Goal: Entertainment & Leisure: Consume media (video, audio)

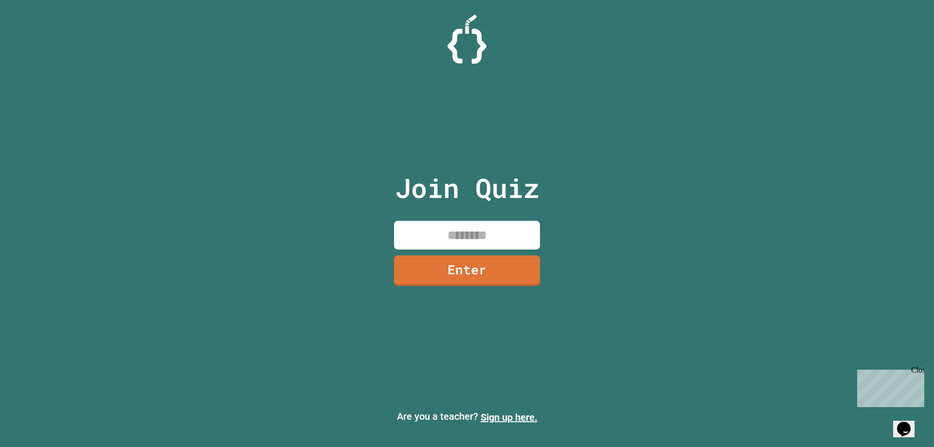
drag, startPoint x: 495, startPoint y: 245, endPoint x: 489, endPoint y: 238, distance: 9.6
click at [466, 244] on input at bounding box center [467, 235] width 146 height 29
type input "********"
click at [466, 283] on link "Enter" at bounding box center [467, 270] width 149 height 32
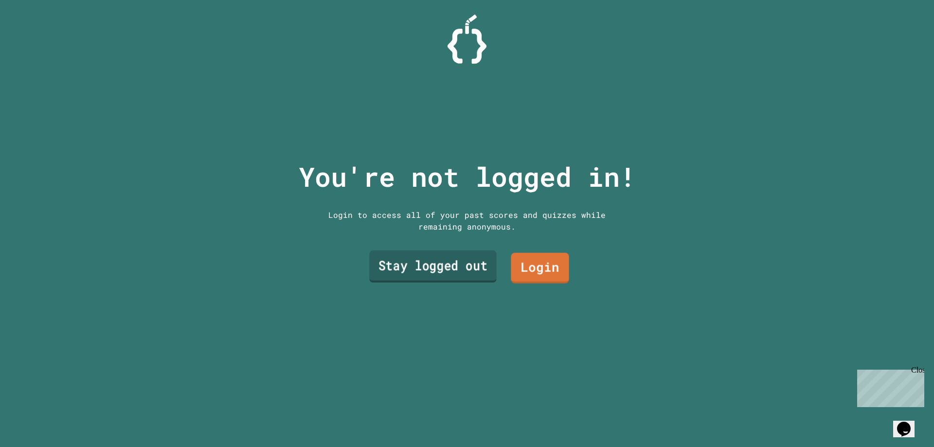
click at [456, 254] on link "Stay logged out" at bounding box center [432, 267] width 127 height 32
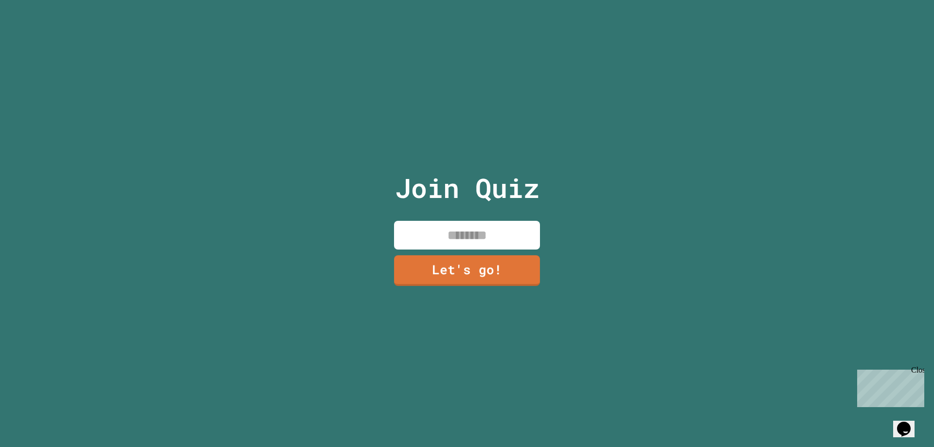
click at [463, 227] on input at bounding box center [467, 235] width 146 height 29
type input "*****"
click at [466, 258] on link "Let's go!" at bounding box center [467, 269] width 132 height 32
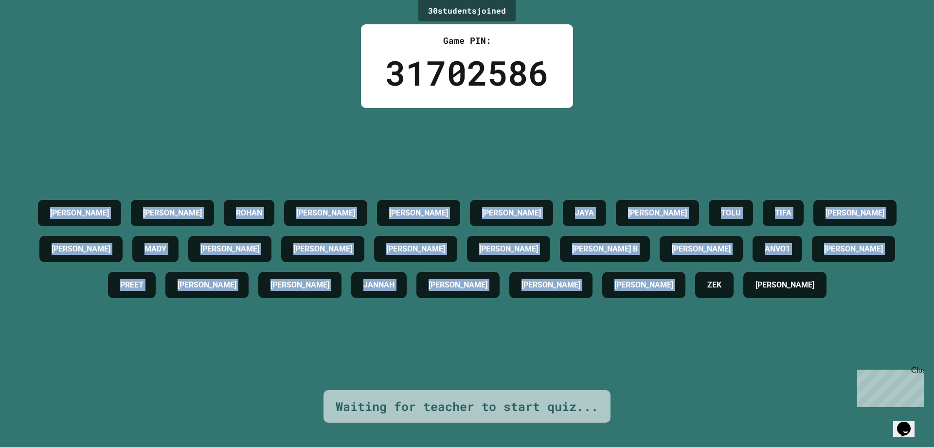
drag, startPoint x: 19, startPoint y: 172, endPoint x: 805, endPoint y: 430, distance: 827.6
click at [466, 431] on div "30 student s joined Game PIN: 31702586 [PERSON_NAME] [PERSON_NAME] [PERSON_NAME…" at bounding box center [467, 223] width 934 height 447
click at [195, 342] on div "[PERSON_NAME] [PERSON_NAME] [PERSON_NAME] [PERSON_NAME] JAYA [PERSON_NAME] TIFA…" at bounding box center [467, 249] width 886 height 282
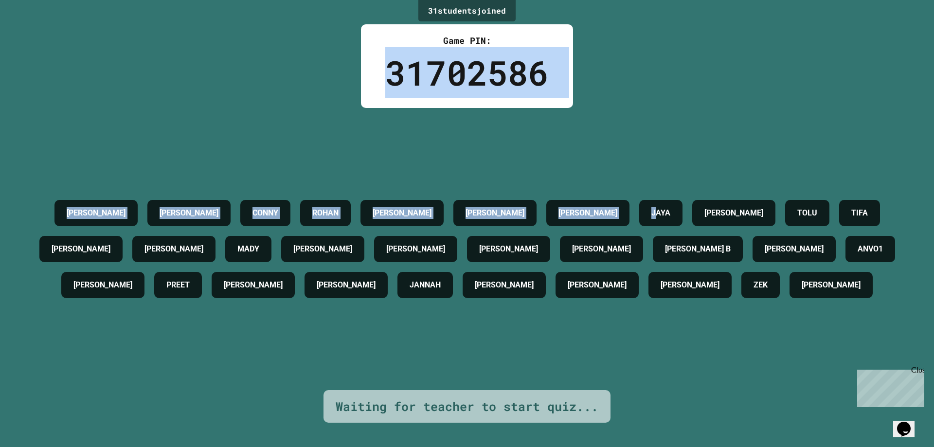
drag, startPoint x: 381, startPoint y: 70, endPoint x: 670, endPoint y: 107, distance: 291.5
click at [466, 107] on div "31 student s joined Game PIN: 31702586 [PERSON_NAME] [PERSON_NAME] [PERSON_NAME…" at bounding box center [467, 223] width 934 height 447
click at [466, 116] on div "[PERSON_NAME] [PERSON_NAME] [PERSON_NAME] [PERSON_NAME] JAYA [PERSON_NAME] [PER…" at bounding box center [467, 249] width 886 height 282
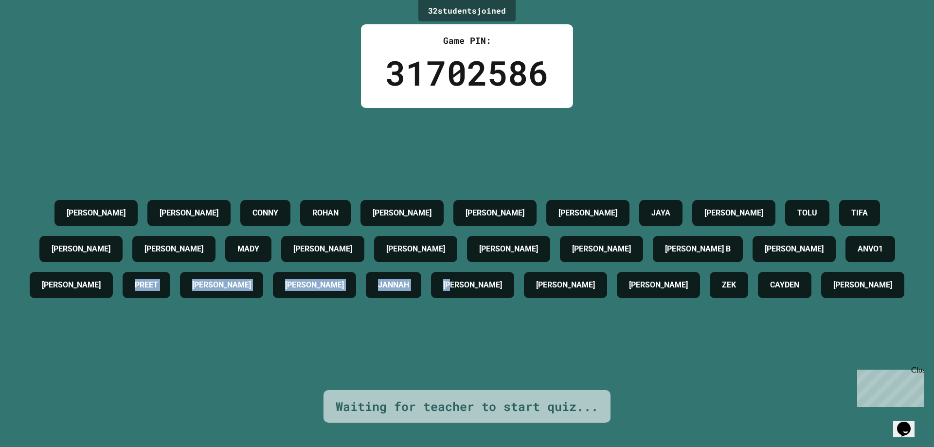
drag, startPoint x: 560, startPoint y: 323, endPoint x: 228, endPoint y: 277, distance: 334.9
click at [235, 277] on div "[PERSON_NAME] [PERSON_NAME] [PERSON_NAME] [PERSON_NAME] JAYA [PERSON_NAME] [PER…" at bounding box center [467, 249] width 886 height 108
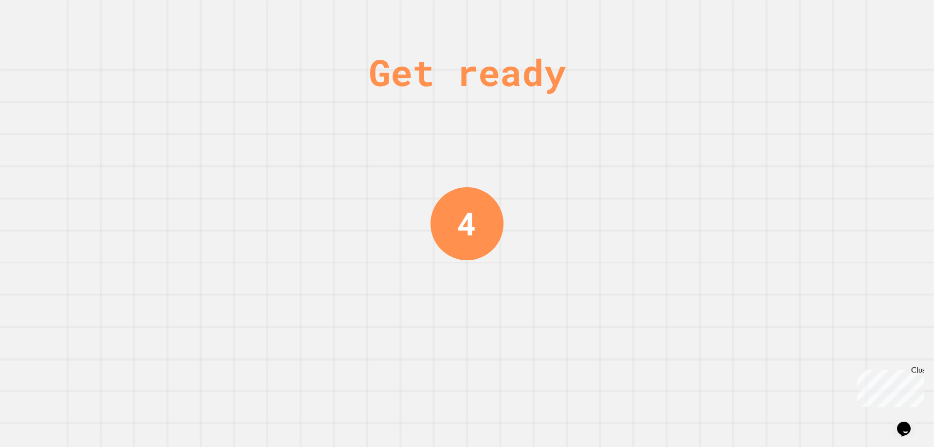
click at [466, 292] on div "Get ready 4" at bounding box center [467, 223] width 73 height 447
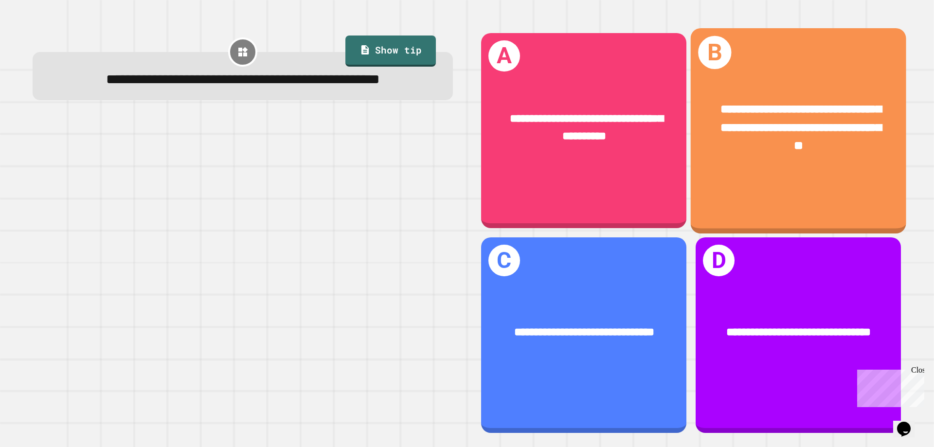
click at [466, 157] on div "**********" at bounding box center [799, 128] width 216 height 102
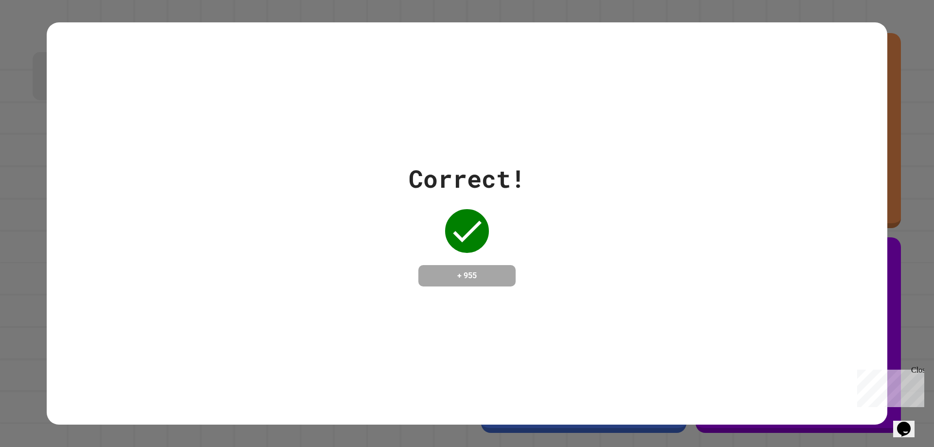
drag, startPoint x: 486, startPoint y: 274, endPoint x: 457, endPoint y: 272, distance: 28.9
click at [457, 272] on h4 "+ 955" at bounding box center [467, 276] width 78 height 12
click at [382, 260] on div "Correct! + 955" at bounding box center [467, 224] width 841 height 126
click at [15, 189] on div "Correct! + 955" at bounding box center [467, 223] width 934 height 447
drag, startPoint x: 458, startPoint y: 267, endPoint x: 102, endPoint y: 217, distance: 359.2
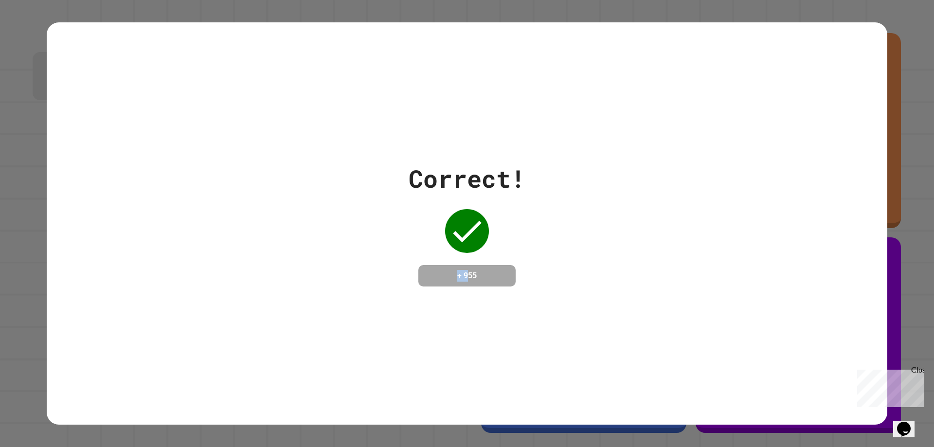
click at [138, 223] on div "Correct! + 955" at bounding box center [467, 224] width 841 height 126
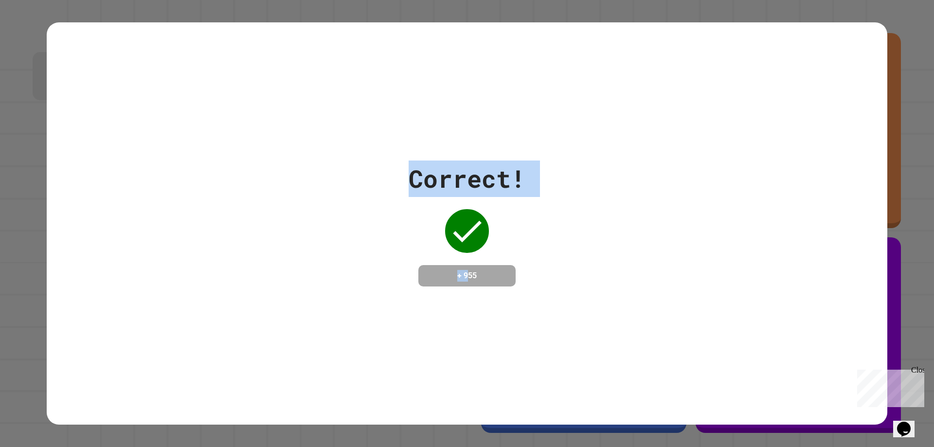
click at [297, 239] on div "Correct! + 955" at bounding box center [467, 224] width 841 height 126
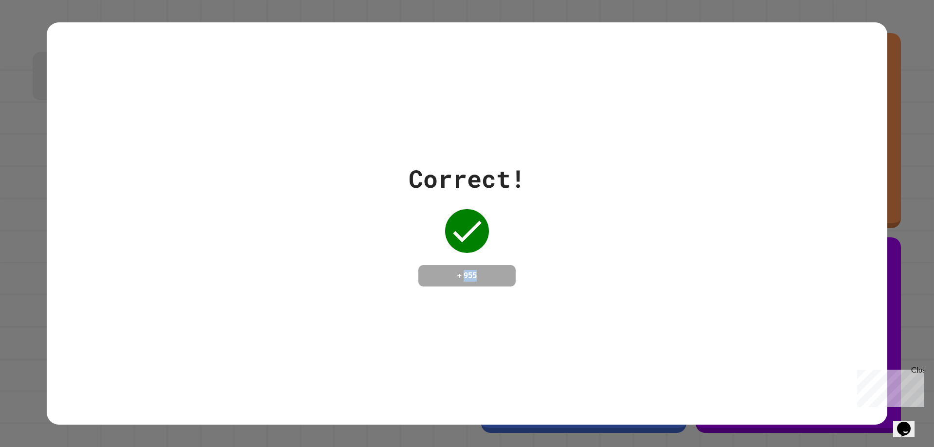
drag, startPoint x: 484, startPoint y: 273, endPoint x: 382, endPoint y: 269, distance: 102.2
click at [409, 271] on div "Correct! + 955" at bounding box center [467, 224] width 117 height 126
drag, startPoint x: 286, startPoint y: 247, endPoint x: 495, endPoint y: 217, distance: 210.9
click at [287, 247] on div "Correct! + 955" at bounding box center [467, 224] width 841 height 126
click at [466, 188] on div "Correct! + 955" at bounding box center [467, 224] width 841 height 126
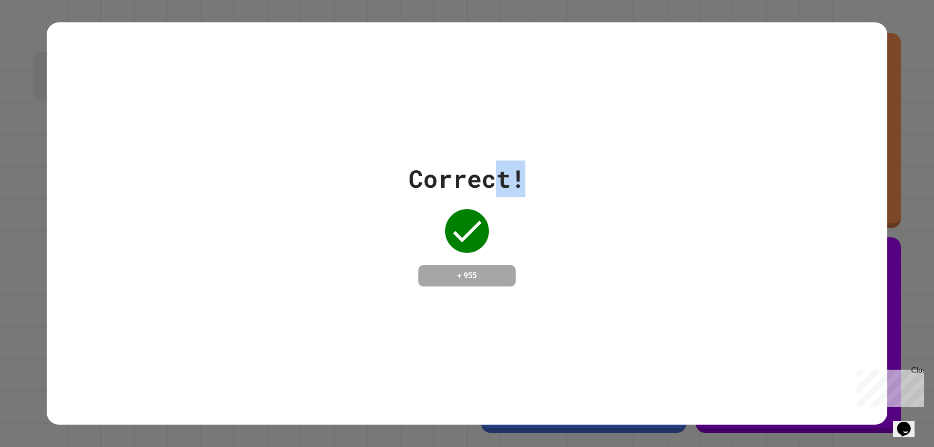
drag, startPoint x: 458, startPoint y: 171, endPoint x: 368, endPoint y: 171, distance: 89.5
click at [368, 171] on div "Correct! + 955" at bounding box center [467, 224] width 841 height 126
click at [416, 166] on div "Correct!" at bounding box center [467, 179] width 117 height 36
drag, startPoint x: 595, startPoint y: 177, endPoint x: 438, endPoint y: 177, distance: 156.7
click at [466, 177] on div "Correct! + 955" at bounding box center [467, 224] width 841 height 126
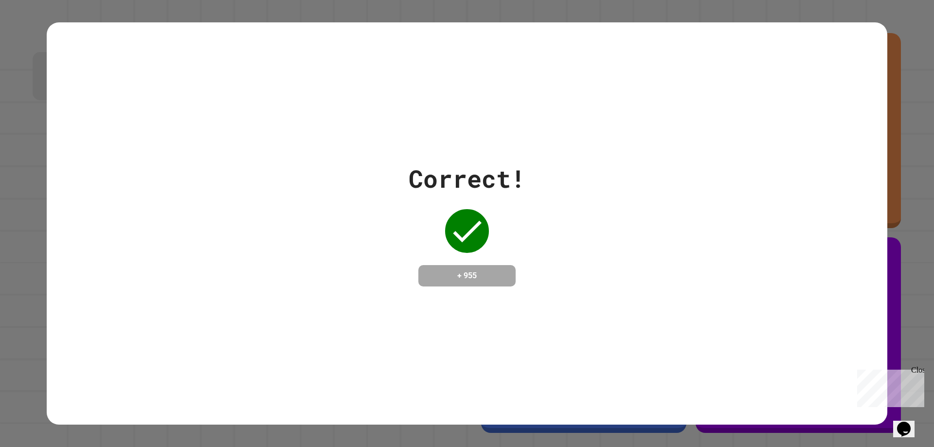
click at [206, 178] on div "Correct! + 955" at bounding box center [467, 224] width 841 height 126
drag, startPoint x: 631, startPoint y: 178, endPoint x: 292, endPoint y: 151, distance: 339.7
click at [466, 178] on div "Correct! + 955" at bounding box center [467, 224] width 841 height 126
drag, startPoint x: 543, startPoint y: 173, endPoint x: 215, endPoint y: 129, distance: 331.4
click at [294, 139] on div "Correct! + 955" at bounding box center [467, 223] width 841 height 402
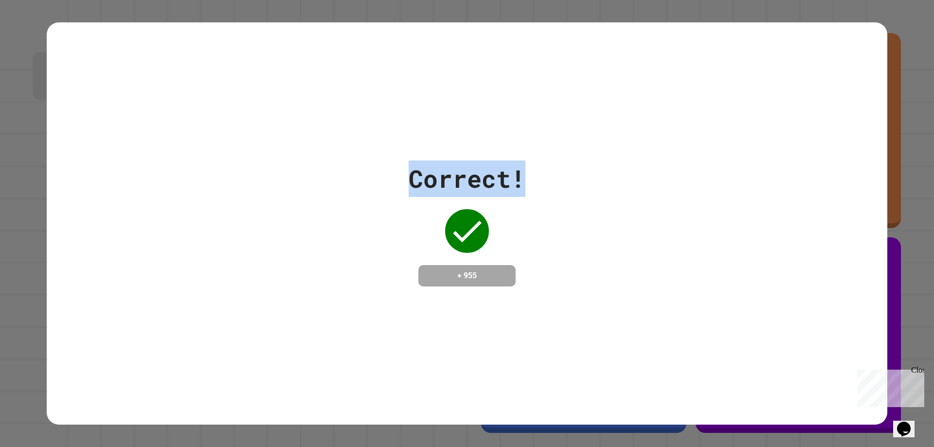
click at [363, 161] on div "Correct! + 955" at bounding box center [467, 224] width 841 height 126
drag, startPoint x: 222, startPoint y: 154, endPoint x: 188, endPoint y: 154, distance: 34.1
click at [173, 161] on div "Correct! + 955" at bounding box center [467, 224] width 841 height 126
drag, startPoint x: 477, startPoint y: 192, endPoint x: 94, endPoint y: 159, distance: 384.4
click at [185, 172] on div "Correct! + 955" at bounding box center [467, 224] width 841 height 126
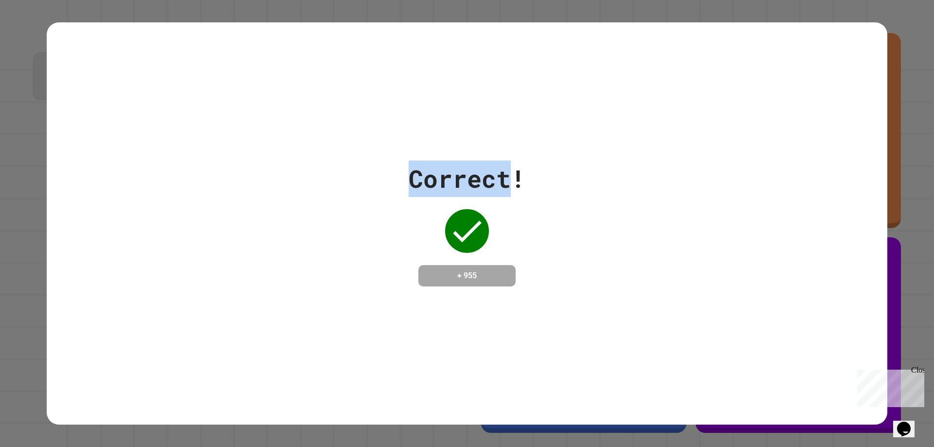
click at [363, 161] on div "Correct! + 955" at bounding box center [467, 224] width 841 height 126
click at [466, 170] on div "Correct!" at bounding box center [467, 179] width 117 height 36
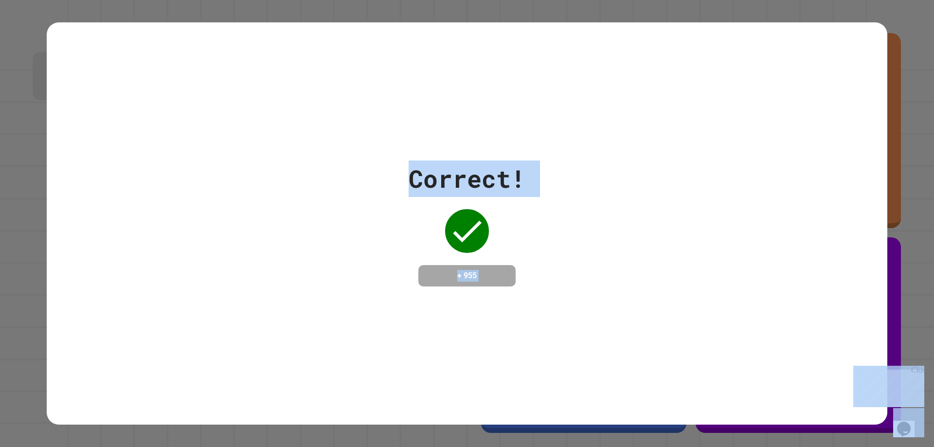
click at [466, 176] on div "Correct! + 955" at bounding box center [467, 224] width 841 height 126
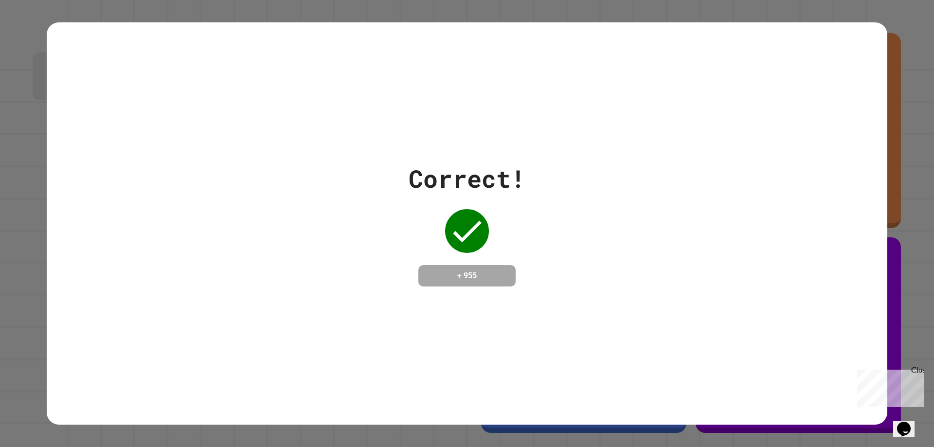
click at [466, 176] on div "Correct! + 955" at bounding box center [467, 224] width 841 height 126
drag, startPoint x: 520, startPoint y: 174, endPoint x: 272, endPoint y: 135, distance: 251.8
click at [338, 146] on div "Correct! + 955" at bounding box center [467, 223] width 841 height 402
click at [466, 162] on div "Correct! + 955" at bounding box center [467, 224] width 841 height 126
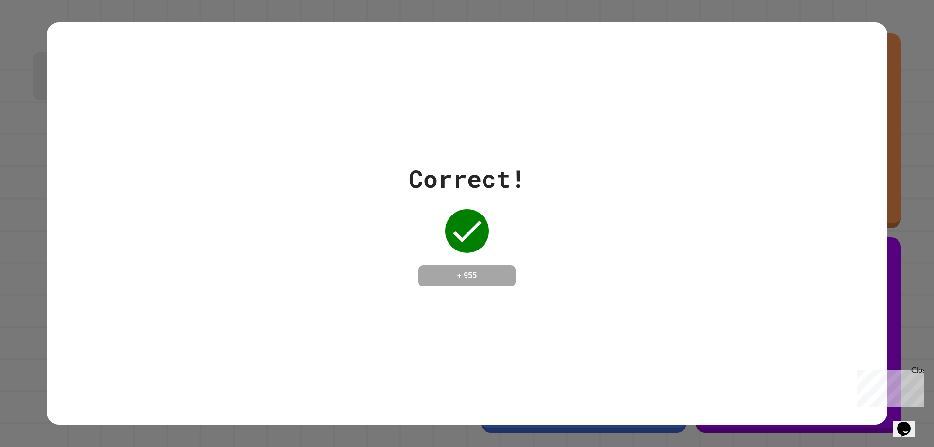
click at [466, 167] on div "Correct! + 955" at bounding box center [467, 224] width 841 height 126
click at [465, 168] on div "Correct! + 955" at bounding box center [467, 224] width 841 height 126
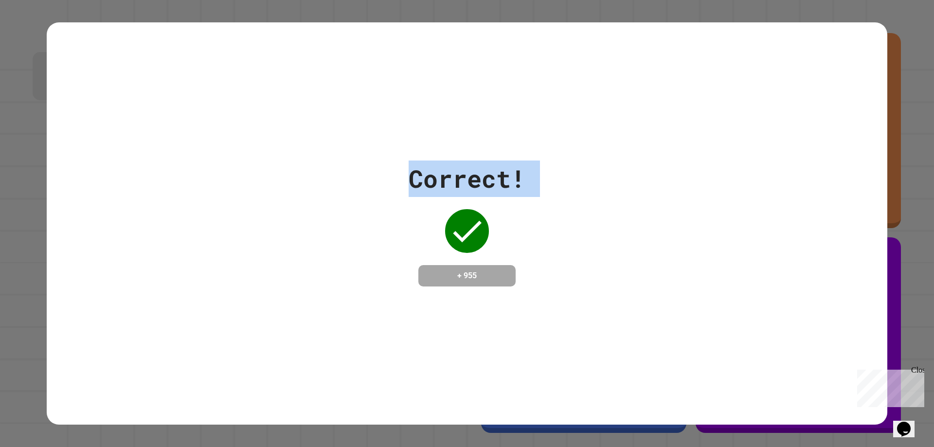
click at [264, 161] on div "Correct! + 955" at bounding box center [467, 224] width 841 height 126
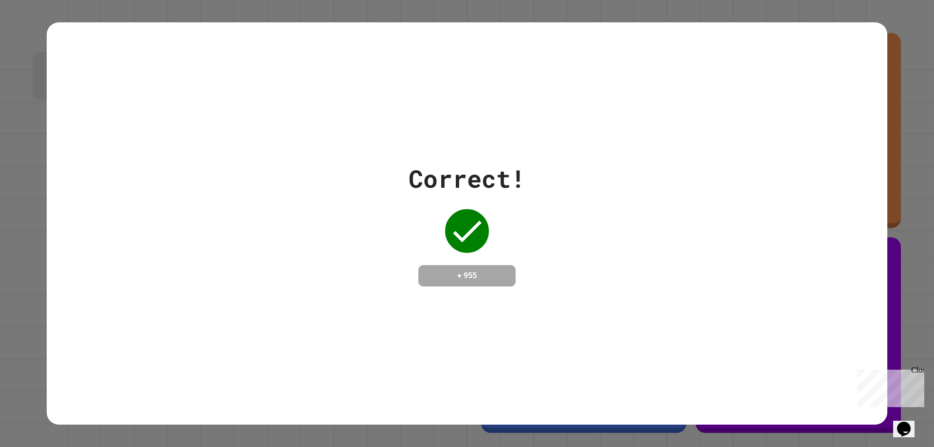
click at [435, 265] on div "+ 955" at bounding box center [466, 275] width 97 height 21
click at [466, 329] on div "Correct! + 955" at bounding box center [467, 223] width 841 height 402
click at [466, 19] on div "Correct! + 955" at bounding box center [467, 223] width 934 height 447
drag, startPoint x: 498, startPoint y: 95, endPoint x: 493, endPoint y: 173, distance: 78.0
click at [466, 107] on div "Correct! + 955" at bounding box center [467, 223] width 841 height 402
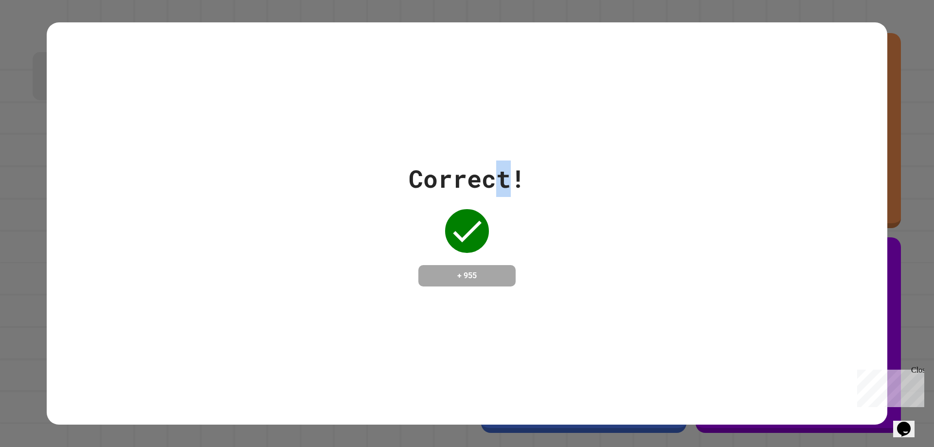
click at [466, 185] on div "Correct!" at bounding box center [467, 179] width 117 height 36
click at [0, 197] on div "Correct! + 955" at bounding box center [467, 223] width 934 height 447
click at [104, 195] on div "Correct! + 955" at bounding box center [467, 224] width 841 height 126
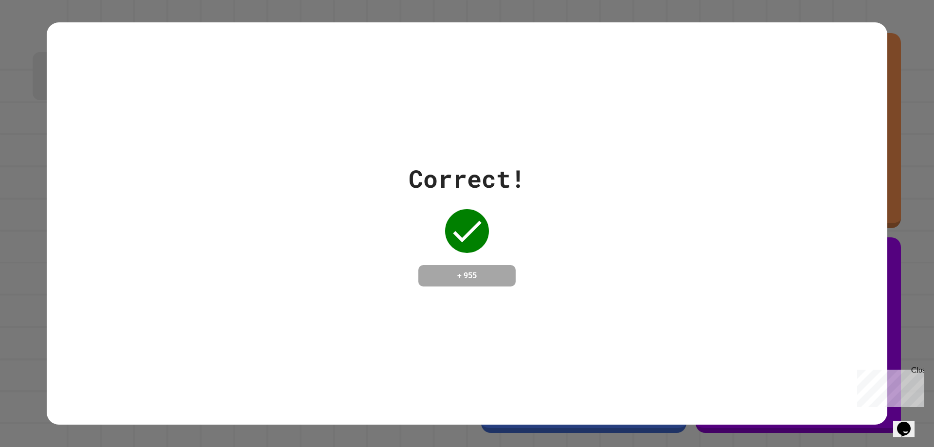
click at [0, 189] on div "Correct! + 955" at bounding box center [467, 223] width 934 height 447
click at [31, 182] on div "Correct! + 955" at bounding box center [467, 223] width 934 height 447
click at [29, 182] on div "Correct! + 955" at bounding box center [467, 223] width 934 height 447
drag, startPoint x: 366, startPoint y: 196, endPoint x: 642, endPoint y: 185, distance: 275.6
click at [466, 185] on div "Correct! + 955" at bounding box center [467, 224] width 841 height 126
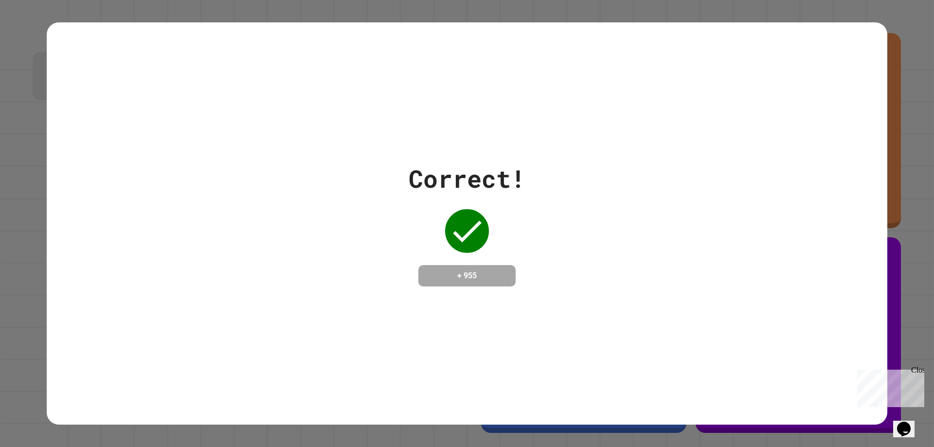
click at [452, 254] on div "Correct! + 955" at bounding box center [467, 224] width 117 height 126
drag, startPoint x: 500, startPoint y: 270, endPoint x: 388, endPoint y: 271, distance: 111.9
click at [403, 271] on div "Correct! + 955" at bounding box center [467, 224] width 841 height 126
click at [466, 237] on div "Correct! + 955" at bounding box center [467, 224] width 117 height 126
click at [466, 175] on div "Correct! + 955" at bounding box center [467, 224] width 841 height 126
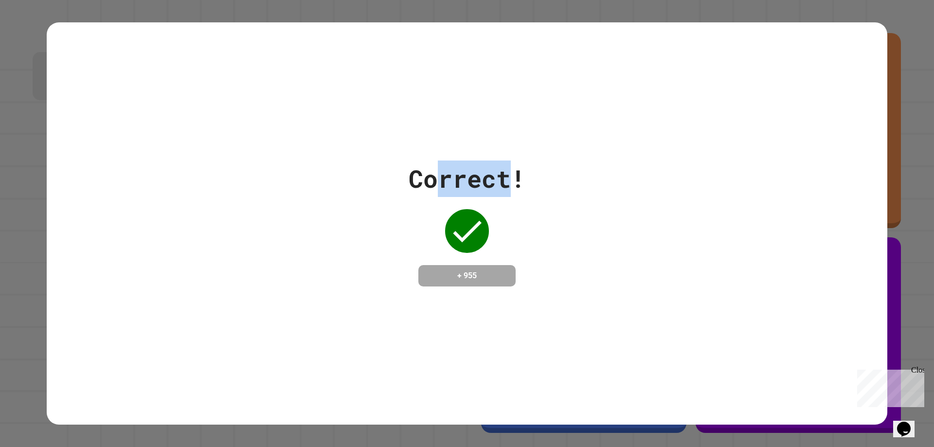
drag, startPoint x: 486, startPoint y: 177, endPoint x: 243, endPoint y: 180, distance: 242.3
click at [360, 180] on div "Correct! + 955" at bounding box center [467, 224] width 841 height 126
click at [466, 174] on div "Correct! + 955" at bounding box center [467, 224] width 841 height 126
drag, startPoint x: 539, startPoint y: 167, endPoint x: 366, endPoint y: 167, distance: 172.7
click at [466, 167] on div "Correct! + 955" at bounding box center [467, 224] width 841 height 126
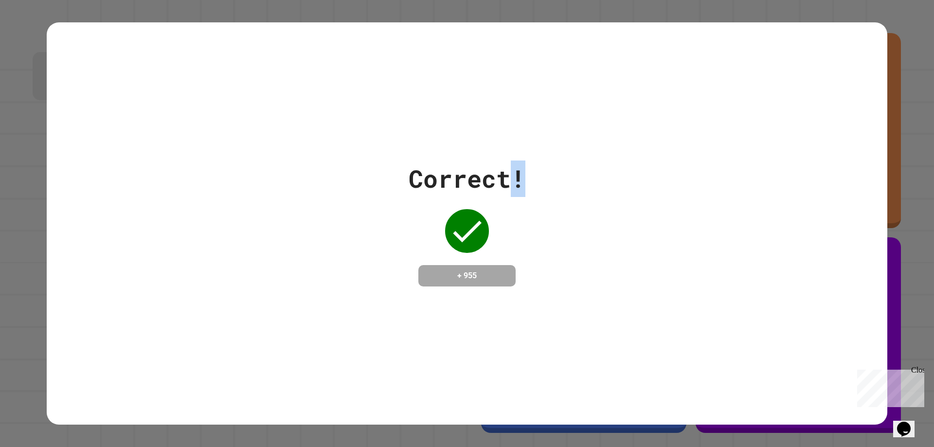
click at [466, 165] on div "Correct! + 955" at bounding box center [467, 224] width 841 height 126
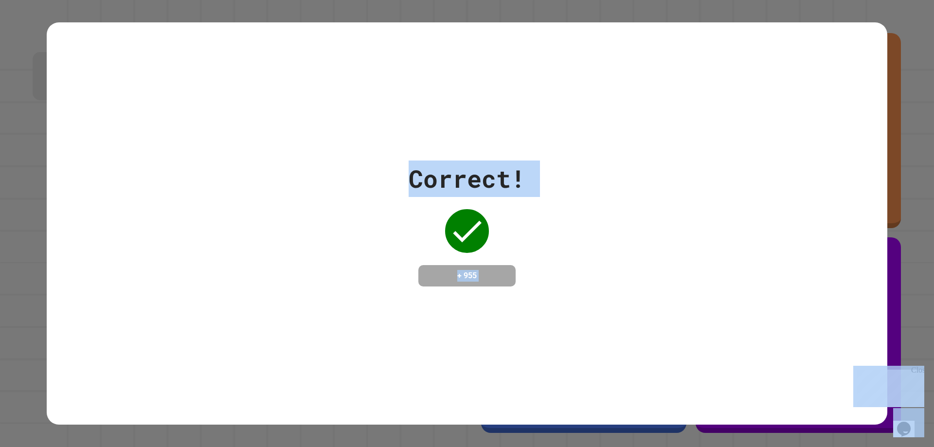
click at [466, 162] on div "Correct! + 955" at bounding box center [467, 224] width 841 height 126
click at [466, 175] on div "Correct! + 955" at bounding box center [467, 224] width 841 height 126
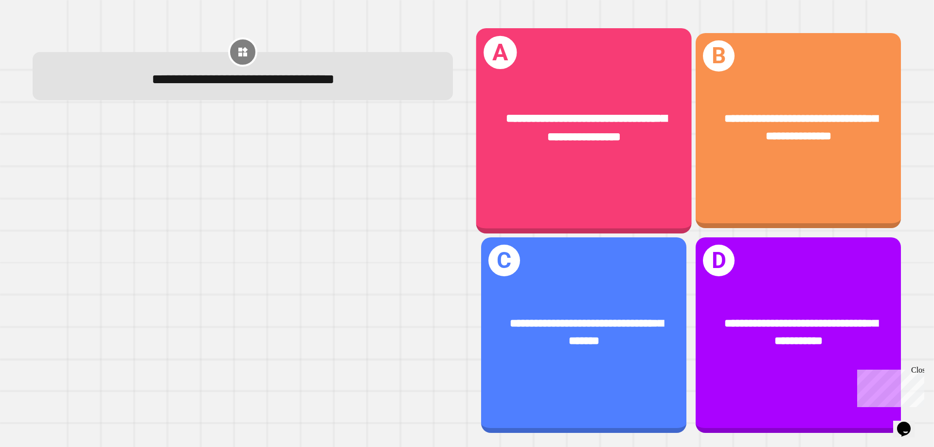
click at [466, 187] on div "**********" at bounding box center [584, 130] width 216 height 205
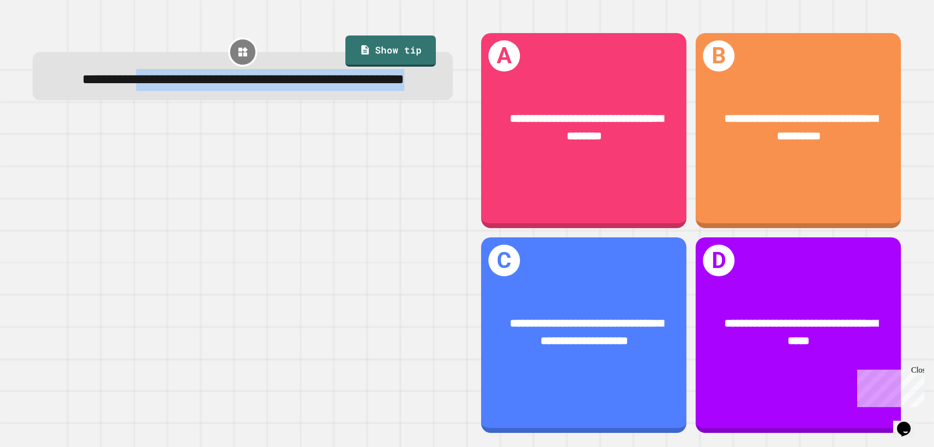
drag, startPoint x: 157, startPoint y: 81, endPoint x: 359, endPoint y: 103, distance: 202.6
click at [359, 91] on div "**********" at bounding box center [243, 79] width 386 height 21
click at [305, 86] on span "**********" at bounding box center [243, 80] width 322 height 14
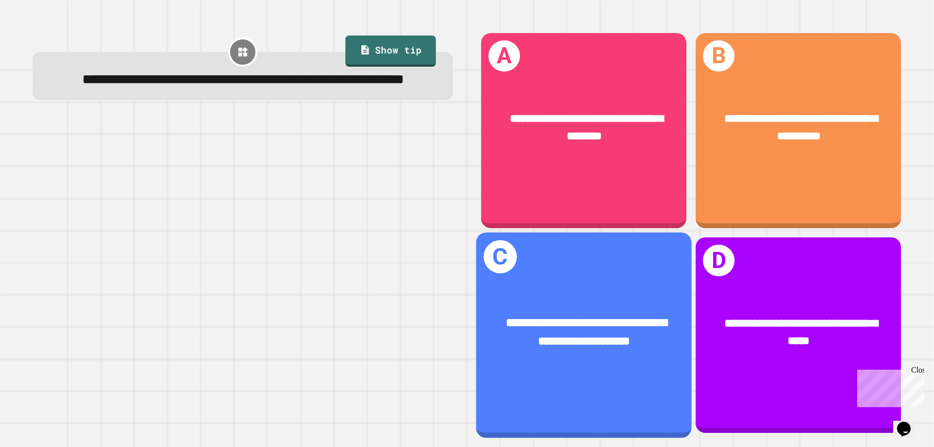
click at [466, 277] on div "**********" at bounding box center [584, 335] width 216 height 205
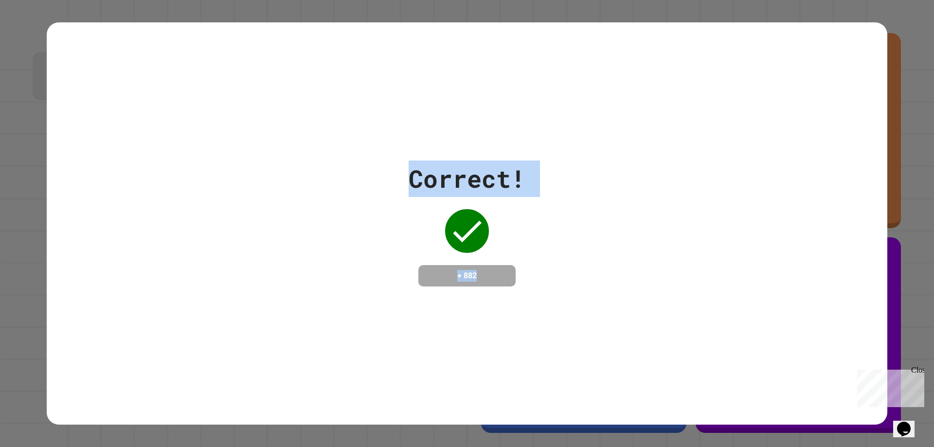
drag, startPoint x: 416, startPoint y: 188, endPoint x: 511, endPoint y: 270, distance: 125.3
click at [466, 270] on div "Correct! + 882" at bounding box center [467, 224] width 841 height 126
click at [466, 273] on h4 "+ 882" at bounding box center [467, 276] width 78 height 12
drag, startPoint x: 486, startPoint y: 282, endPoint x: 400, endPoint y: 168, distance: 143.2
click at [400, 168] on div "Correct! + 882" at bounding box center [467, 224] width 841 height 126
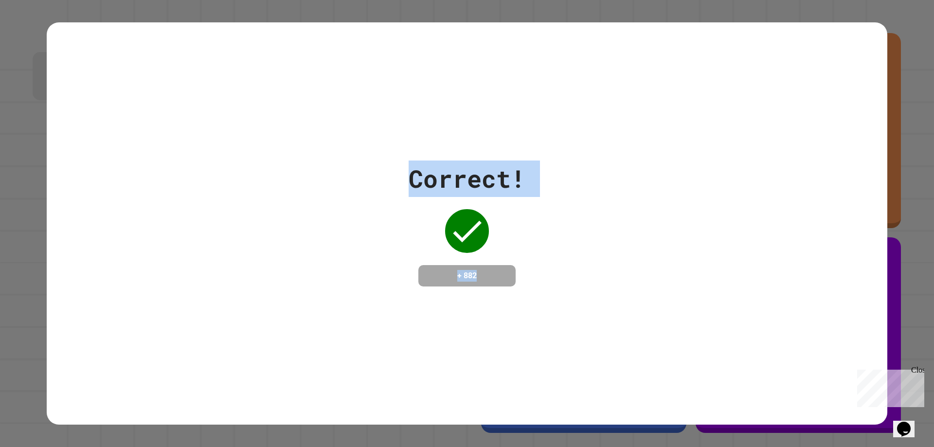
click at [399, 167] on div "Correct! + 882" at bounding box center [467, 224] width 841 height 126
drag, startPoint x: 377, startPoint y: 162, endPoint x: 466, endPoint y: 282, distance: 149.2
click at [466, 282] on div "Correct! + 882" at bounding box center [467, 224] width 841 height 126
click at [431, 207] on div "Correct! + 882" at bounding box center [467, 224] width 117 height 126
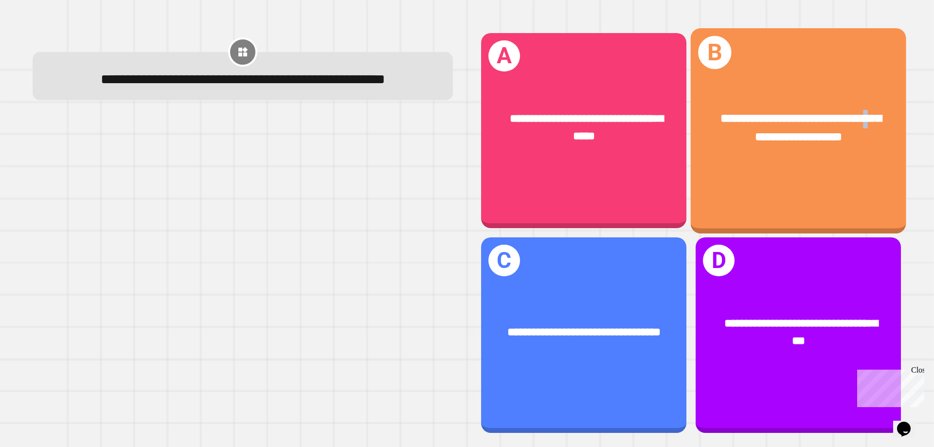
click at [466, 169] on div "**********" at bounding box center [799, 130] width 216 height 205
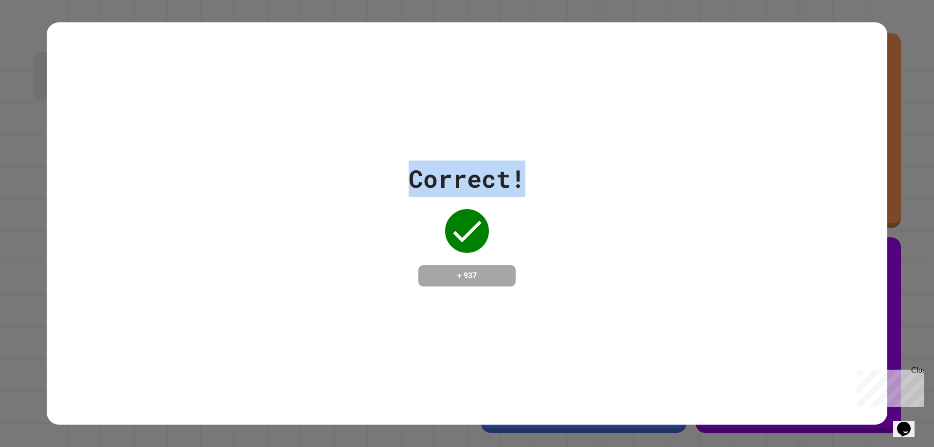
drag, startPoint x: 530, startPoint y: 165, endPoint x: 400, endPoint y: 153, distance: 130.0
click at [400, 161] on div "Correct! + 937" at bounding box center [467, 224] width 841 height 126
click at [426, 137] on div "Correct! + 937" at bounding box center [467, 223] width 841 height 402
drag, startPoint x: 413, startPoint y: 162, endPoint x: 529, endPoint y: 167, distance: 116.4
click at [466, 167] on div "Correct! + 937" at bounding box center [467, 224] width 841 height 126
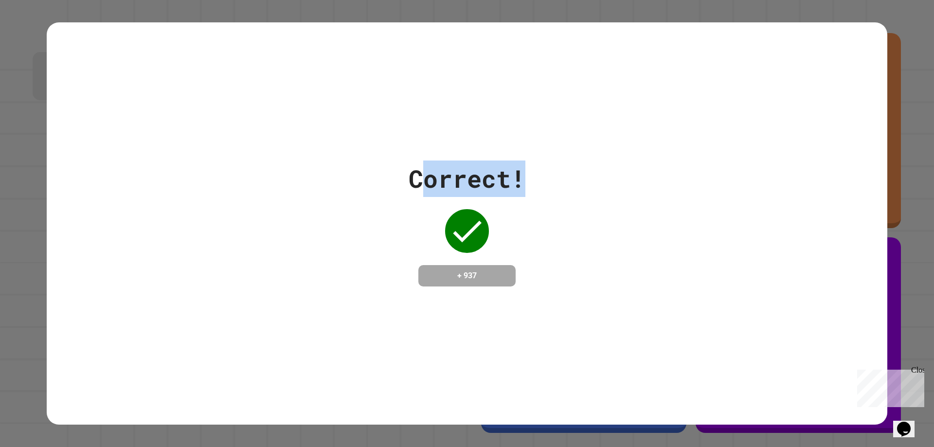
click at [466, 161] on div "Correct!" at bounding box center [467, 179] width 117 height 36
click at [466, 172] on div "Correct! + 937" at bounding box center [467, 224] width 841 height 126
drag, startPoint x: 545, startPoint y: 172, endPoint x: 147, endPoint y: 149, distance: 399.2
click at [168, 161] on div "Correct! + 937" at bounding box center [467, 224] width 841 height 126
click at [307, 146] on div "Correct! + 937" at bounding box center [467, 223] width 841 height 402
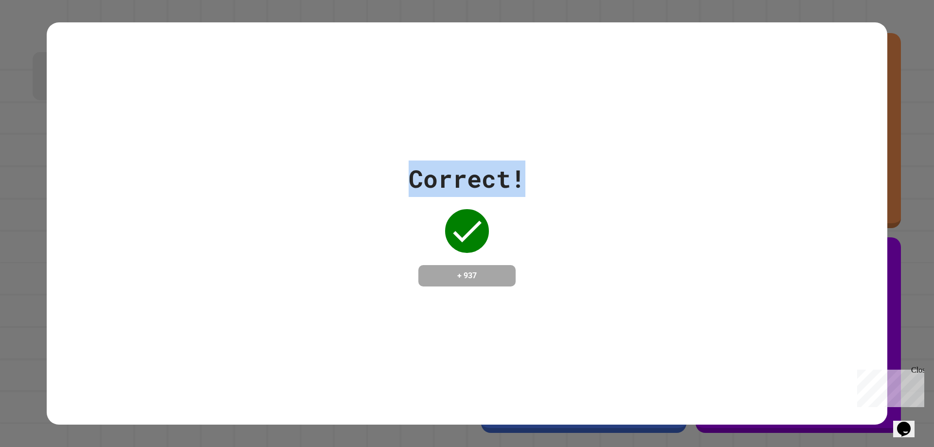
drag, startPoint x: 516, startPoint y: 166, endPoint x: 329, endPoint y: 165, distance: 186.9
click at [329, 165] on div "Correct! + 937" at bounding box center [467, 224] width 841 height 126
click at [436, 164] on div "Correct!" at bounding box center [467, 179] width 117 height 36
drag, startPoint x: 498, startPoint y: 164, endPoint x: 299, endPoint y: 139, distance: 200.5
click at [303, 140] on div "Correct! + 937" at bounding box center [467, 223] width 841 height 402
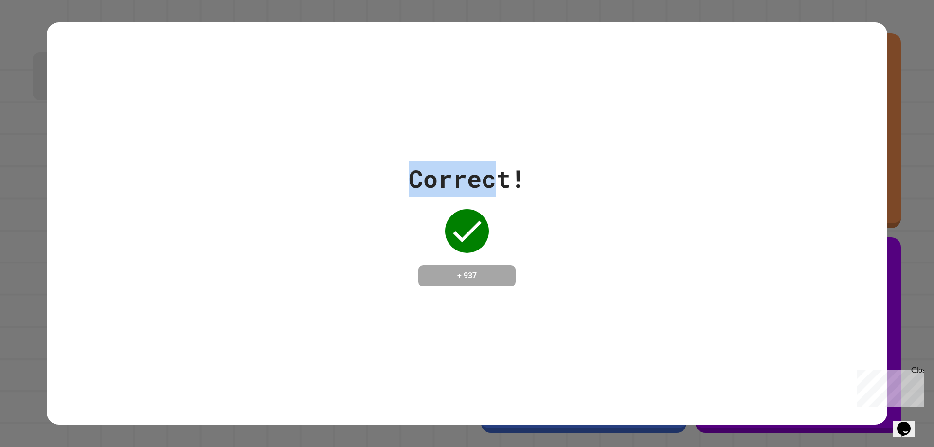
click at [443, 161] on div "Correct!" at bounding box center [467, 179] width 117 height 36
click at [466, 161] on div "Correct!" at bounding box center [467, 179] width 117 height 36
drag, startPoint x: 534, startPoint y: 167, endPoint x: 266, endPoint y: 169, distance: 267.6
click at [266, 169] on div "Correct! + 937" at bounding box center [467, 224] width 841 height 126
click at [444, 189] on div "Correct!" at bounding box center [467, 179] width 117 height 36
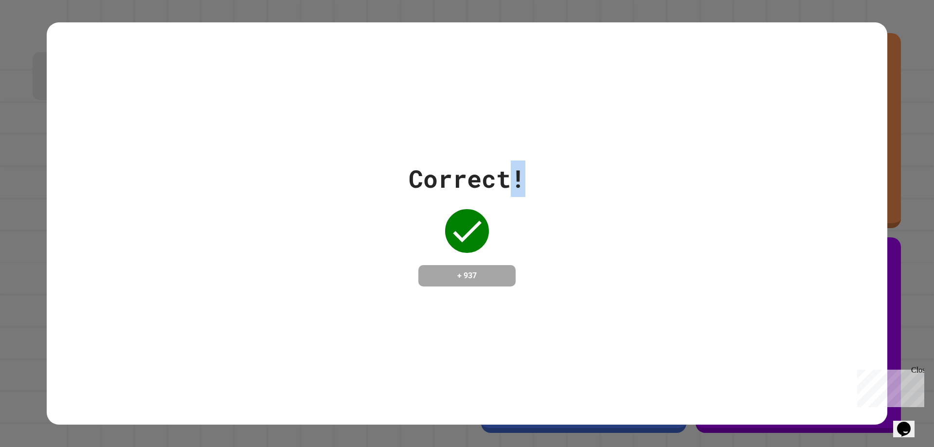
drag, startPoint x: 546, startPoint y: 176, endPoint x: 376, endPoint y: 180, distance: 169.9
click at [376, 180] on div "Correct! + 937" at bounding box center [467, 224] width 841 height 126
click at [413, 180] on div "Correct!" at bounding box center [467, 179] width 117 height 36
drag, startPoint x: 493, startPoint y: 176, endPoint x: 256, endPoint y: 177, distance: 237.0
click at [256, 177] on div "Correct! + 937" at bounding box center [467, 224] width 841 height 126
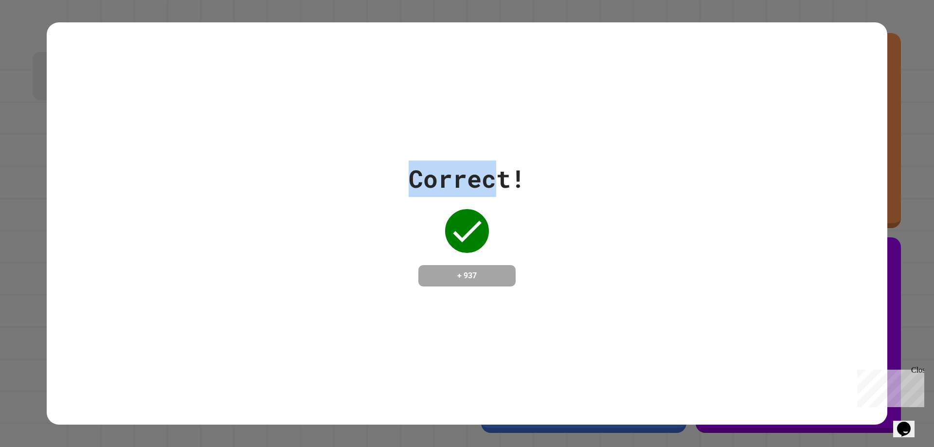
click at [343, 175] on div "Correct! + 937" at bounding box center [467, 224] width 841 height 126
drag, startPoint x: 457, startPoint y: 161, endPoint x: 272, endPoint y: 164, distance: 185.4
click at [283, 164] on div "Correct! + 937" at bounding box center [467, 224] width 841 height 126
click at [359, 164] on div "Correct! + 937" at bounding box center [467, 224] width 841 height 126
drag, startPoint x: 482, startPoint y: 164, endPoint x: 230, endPoint y: 175, distance: 252.8
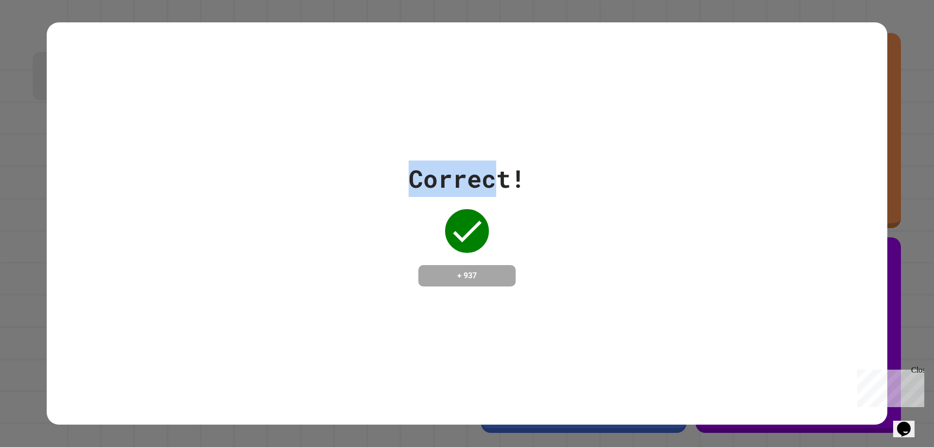
click at [231, 175] on div "Correct! + 937" at bounding box center [467, 224] width 841 height 126
click at [466, 173] on div "Correct!" at bounding box center [467, 179] width 117 height 36
drag, startPoint x: 573, startPoint y: 173, endPoint x: 284, endPoint y: 179, distance: 288.6
click at [284, 179] on div "Correct! + 937" at bounding box center [467, 224] width 841 height 126
drag, startPoint x: 417, startPoint y: 179, endPoint x: 479, endPoint y: 171, distance: 62.8
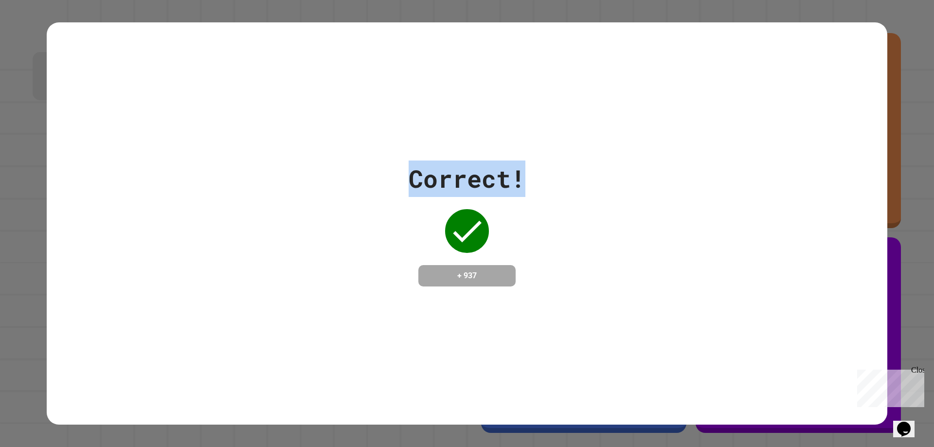
click at [417, 179] on div "Correct!" at bounding box center [467, 179] width 117 height 36
click at [466, 164] on div "Correct!" at bounding box center [467, 179] width 117 height 36
drag, startPoint x: 531, startPoint y: 164, endPoint x: 303, endPoint y: 168, distance: 228.3
click at [306, 168] on div "Correct! + 937" at bounding box center [467, 224] width 841 height 126
click at [419, 163] on div "Correct!" at bounding box center [467, 179] width 117 height 36
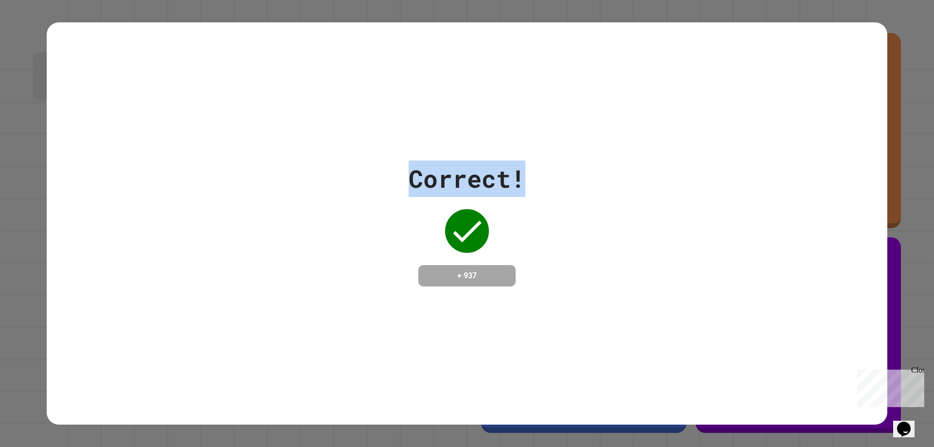
drag, startPoint x: 515, startPoint y: 161, endPoint x: 340, endPoint y: 165, distance: 175.2
click at [344, 165] on div "Correct! + 937" at bounding box center [467, 224] width 841 height 126
click at [331, 165] on div "Correct! + 937" at bounding box center [467, 224] width 841 height 126
drag, startPoint x: 553, startPoint y: 154, endPoint x: 288, endPoint y: 161, distance: 265.3
click at [296, 161] on div "Correct! + 937" at bounding box center [467, 224] width 841 height 126
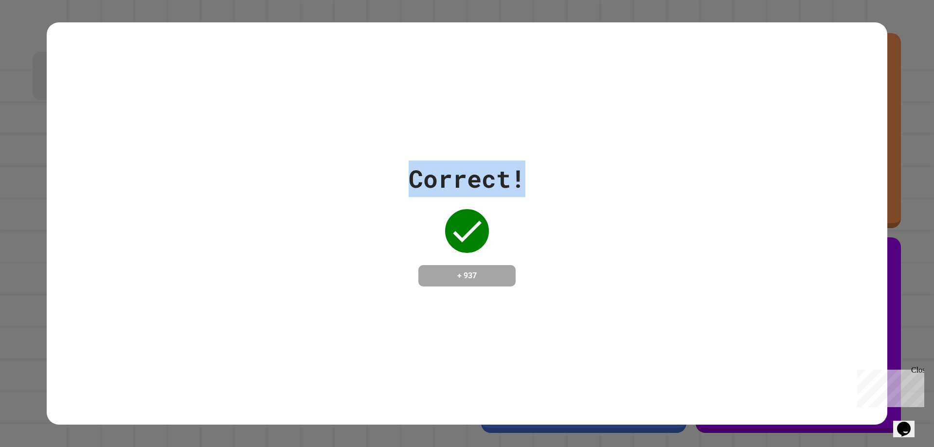
click at [288, 161] on div "Correct! + 937" at bounding box center [467, 224] width 841 height 126
drag, startPoint x: 573, startPoint y: 173, endPoint x: 321, endPoint y: 179, distance: 252.1
click at [466, 179] on div "Correct! + 937" at bounding box center [467, 224] width 841 height 126
click at [378, 179] on div "Correct! + 937" at bounding box center [467, 224] width 841 height 126
drag, startPoint x: 522, startPoint y: 167, endPoint x: 329, endPoint y: 142, distance: 194.4
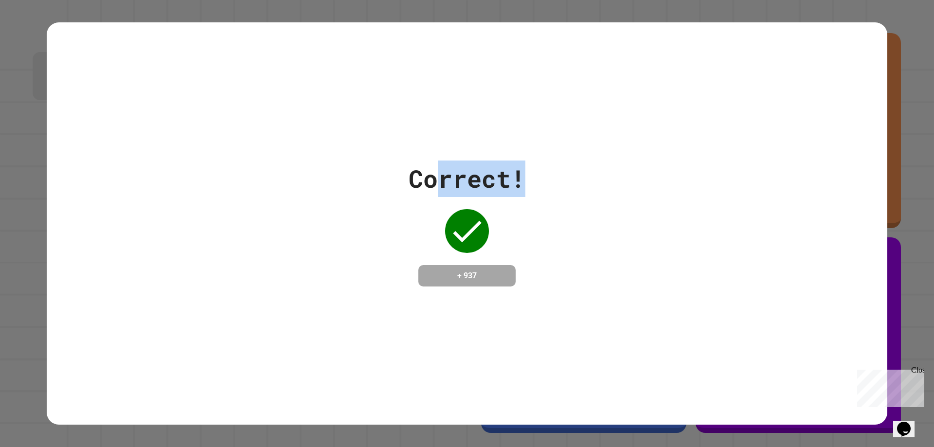
click at [344, 144] on div "Correct! + 937" at bounding box center [467, 223] width 841 height 402
drag, startPoint x: 516, startPoint y: 136, endPoint x: 516, endPoint y: 155, distance: 19.0
click at [466, 138] on div "Correct! + 937" at bounding box center [467, 223] width 841 height 402
click at [466, 165] on div "Correct!" at bounding box center [467, 179] width 117 height 36
click at [466, 172] on div "Correct! + 937" at bounding box center [467, 224] width 841 height 126
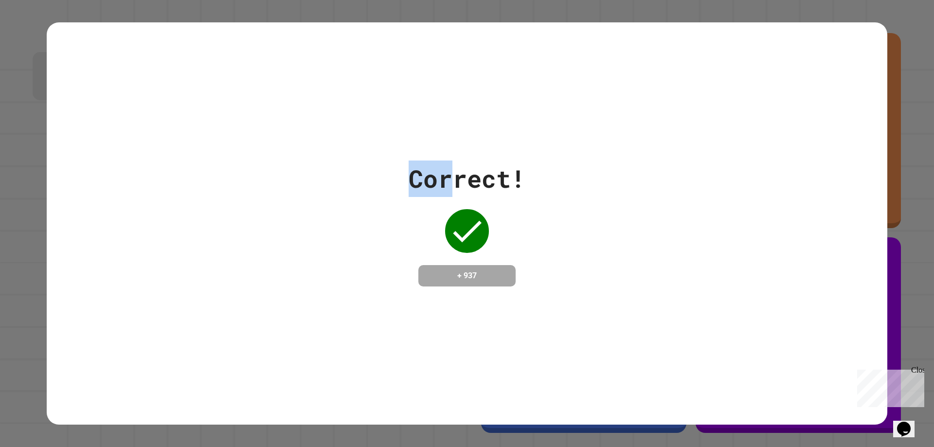
drag, startPoint x: 446, startPoint y: 165, endPoint x: 357, endPoint y: 165, distance: 88.6
click at [357, 165] on div "Correct! + 937" at bounding box center [467, 224] width 841 height 126
click at [466, 163] on div "Correct! + 937" at bounding box center [467, 224] width 841 height 126
drag, startPoint x: 532, startPoint y: 165, endPoint x: 412, endPoint y: 170, distance: 120.8
click at [413, 170] on div "Correct! + 937" at bounding box center [467, 224] width 841 height 126
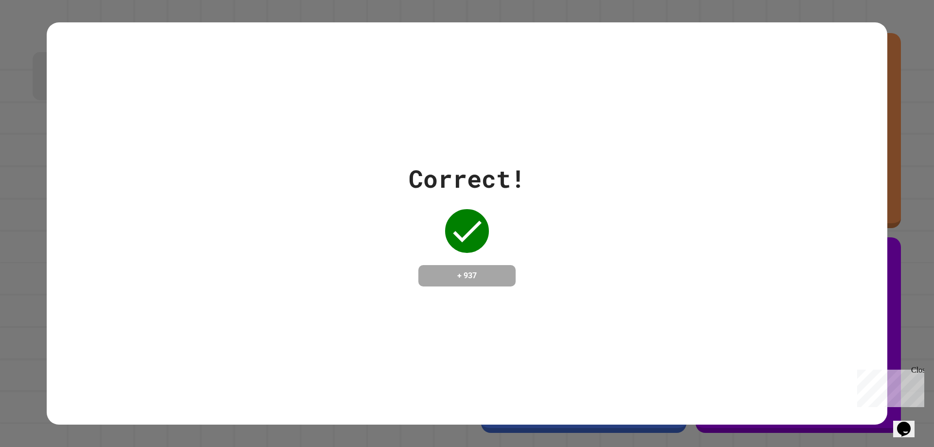
drag, startPoint x: 412, startPoint y: 170, endPoint x: 456, endPoint y: 170, distance: 44.8
click at [413, 170] on div "Correct!" at bounding box center [467, 179] width 117 height 36
drag, startPoint x: 526, startPoint y: 172, endPoint x: 413, endPoint y: 172, distance: 113.4
click at [466, 172] on div "Correct! + 937" at bounding box center [467, 224] width 841 height 126
drag, startPoint x: 434, startPoint y: 191, endPoint x: 598, endPoint y: 206, distance: 164.6
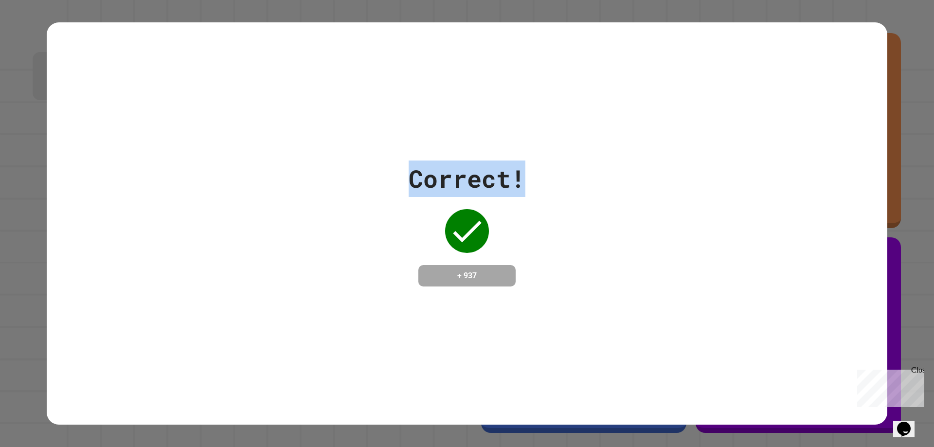
click at [466, 206] on div "Correct! + 937" at bounding box center [467, 224] width 841 height 126
click at [462, 168] on div "Correct!" at bounding box center [467, 179] width 117 height 36
drag, startPoint x: 425, startPoint y: 274, endPoint x: 502, endPoint y: 263, distance: 77.1
click at [466, 270] on h4 "+ 937" at bounding box center [467, 276] width 78 height 12
drag, startPoint x: 543, startPoint y: 232, endPoint x: 520, endPoint y: 243, distance: 25.7
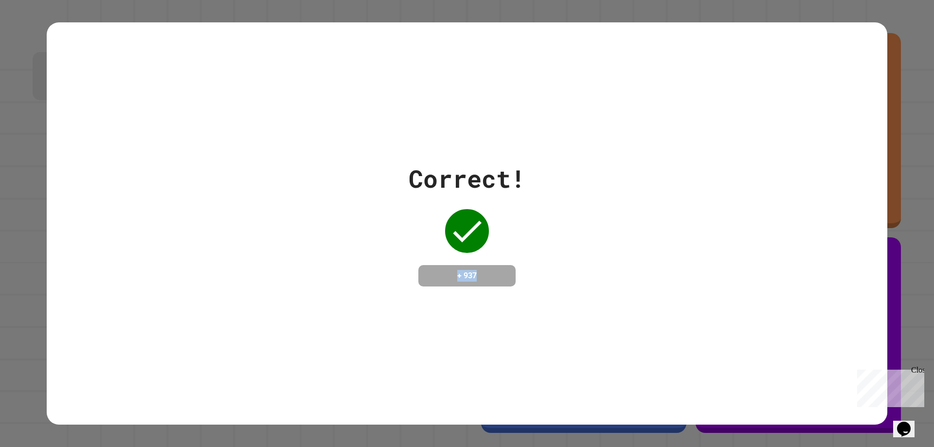
click at [466, 231] on div "Correct! + 937" at bounding box center [467, 224] width 841 height 126
click at [466, 274] on h4 "+ 937" at bounding box center [467, 276] width 78 height 12
drag, startPoint x: 455, startPoint y: 272, endPoint x: 375, endPoint y: 264, distance: 80.7
click at [379, 266] on div "Correct! + 937" at bounding box center [467, 224] width 841 height 126
click at [409, 264] on div "Correct! + 937" at bounding box center [467, 224] width 117 height 126
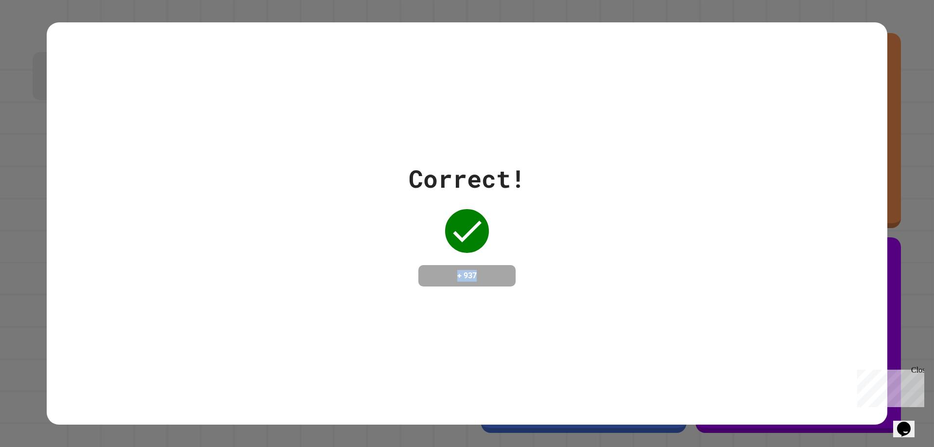
drag, startPoint x: 440, startPoint y: 266, endPoint x: 573, endPoint y: 268, distance: 132.9
click at [466, 268] on div "Correct! + 937" at bounding box center [467, 224] width 841 height 126
click at [466, 273] on h4 "+ 937" at bounding box center [467, 276] width 78 height 12
drag, startPoint x: 490, startPoint y: 274, endPoint x: 499, endPoint y: 274, distance: 9.3
click at [466, 274] on h4 "+ 937" at bounding box center [467, 276] width 78 height 12
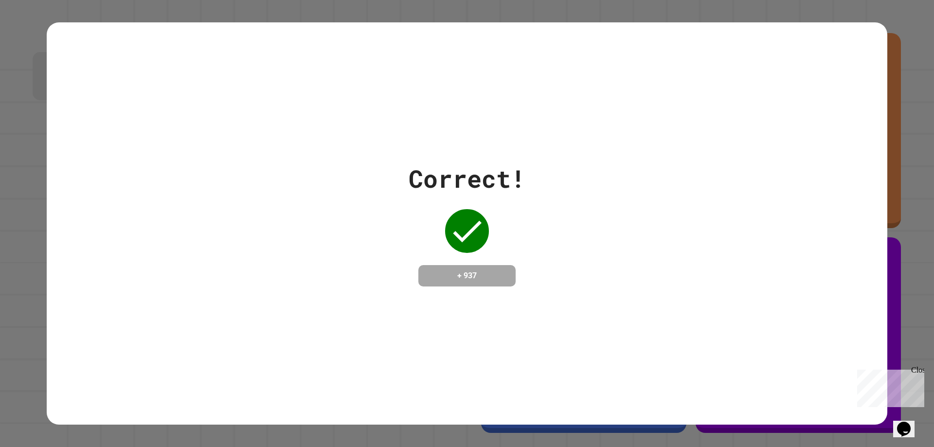
drag, startPoint x: 443, startPoint y: 271, endPoint x: 388, endPoint y: 268, distance: 54.6
click at [391, 268] on div "Correct! + 937" at bounding box center [467, 224] width 841 height 126
drag, startPoint x: 486, startPoint y: 268, endPoint x: 449, endPoint y: 275, distance: 37.7
click at [449, 275] on h4 "+ 937" at bounding box center [467, 276] width 78 height 12
click at [422, 265] on div "+ 937" at bounding box center [466, 275] width 97 height 21
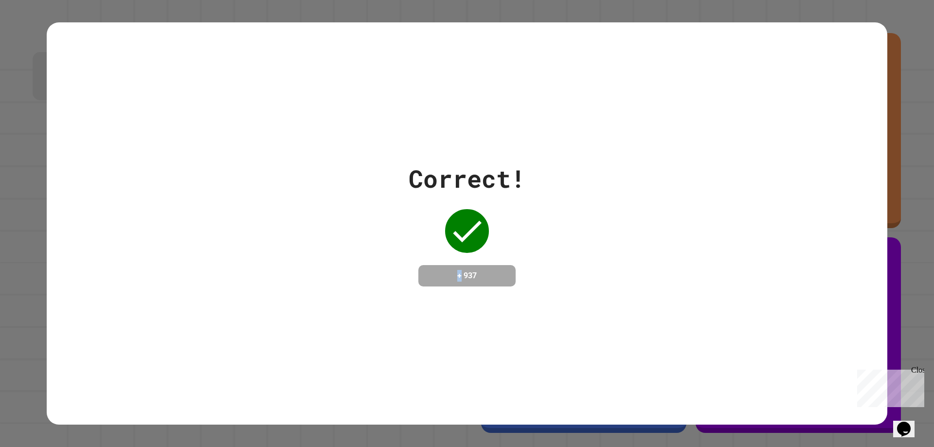
drag
click at [451, 273] on h4 "+ 937" at bounding box center [467, 276] width 78 height 12
click at [402, 263] on div "Correct! + 937" at bounding box center [467, 224] width 841 height 126
click at [458, 278] on div "Correct! + 937" at bounding box center [467, 224] width 117 height 126
click at [419, 267] on div "+ 937" at bounding box center [466, 275] width 97 height 21
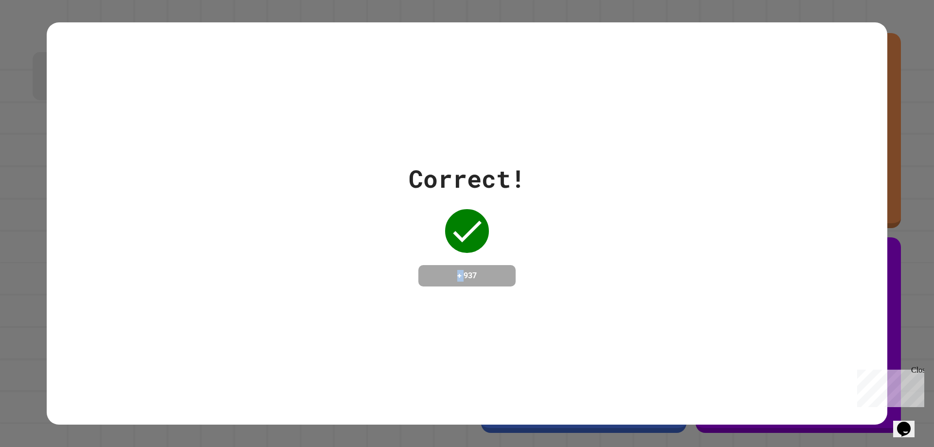
click at [418, 270] on div "+ 937" at bounding box center [466, 275] width 97 height 21
click at [435, 270] on h4 "+ 937" at bounding box center [467, 276] width 78 height 12
click at [462, 270] on h4 "+ 937" at bounding box center [467, 276] width 78 height 12
click at [466, 270] on h4 "+ 937" at bounding box center [467, 276] width 78 height 12
click at [436, 273] on h4 "+ 937" at bounding box center [467, 276] width 78 height 12
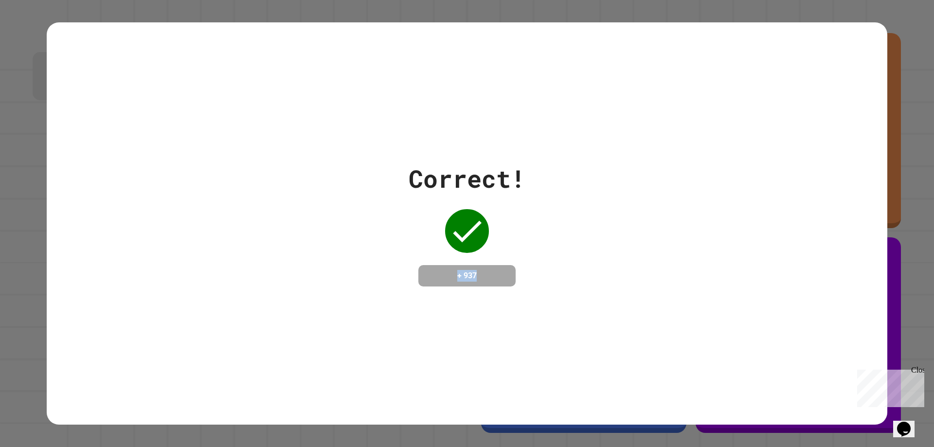
click at [466, 256] on div "Correct! + 937" at bounding box center [467, 224] width 117 height 126
click at [463, 276] on div "+ 937" at bounding box center [466, 275] width 97 height 21
click at [466, 270] on h4 "+ 937" at bounding box center [467, 276] width 78 height 12
click at [466, 273] on div "+ 937" at bounding box center [466, 275] width 97 height 21
click at [430, 265] on div "+ 937" at bounding box center [466, 275] width 97 height 21
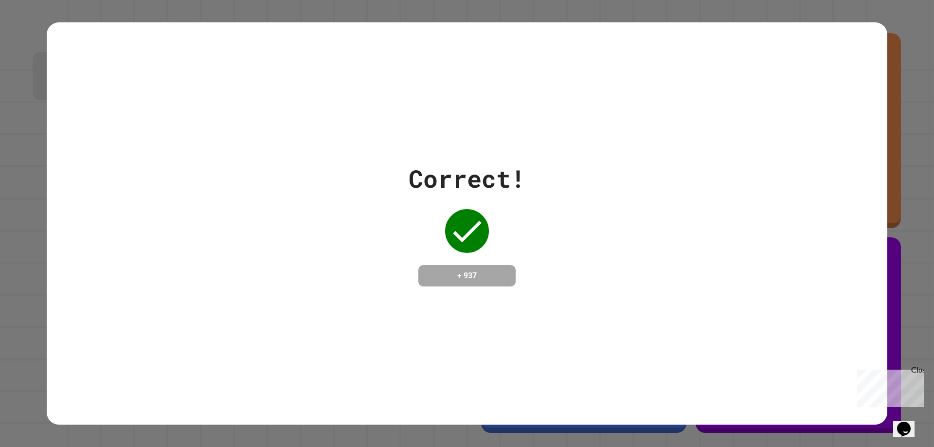
click at [466, 270] on h4 "+ 937" at bounding box center [467, 276] width 78 height 12
click at [466, 265] on div "+ 937" at bounding box center [466, 275] width 97 height 21
click at [410, 275] on div "Correct! + 937" at bounding box center [467, 224] width 117 height 126
click at [466, 270] on h4 "+ 937" at bounding box center [467, 276] width 78 height 12
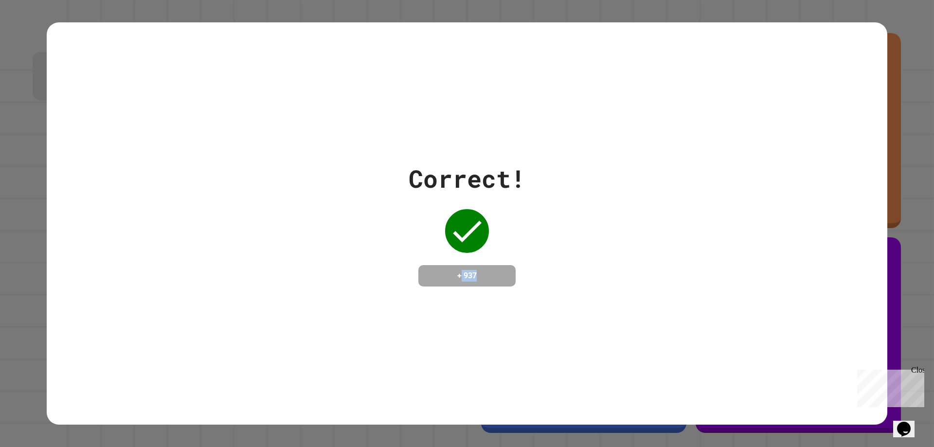
click at [448, 272] on h4 "+ 937" at bounding box center [467, 276] width 78 height 12
click at [466, 272] on h4 "+ 937" at bounding box center [467, 276] width 78 height 12
click at [465, 277] on h4 "+ 937" at bounding box center [467, 276] width 78 height 12
click at [466, 273] on h4 "+ 937" at bounding box center [467, 276] width 78 height 12
click at [399, 176] on div "Correct! + 937" at bounding box center [467, 224] width 841 height 126
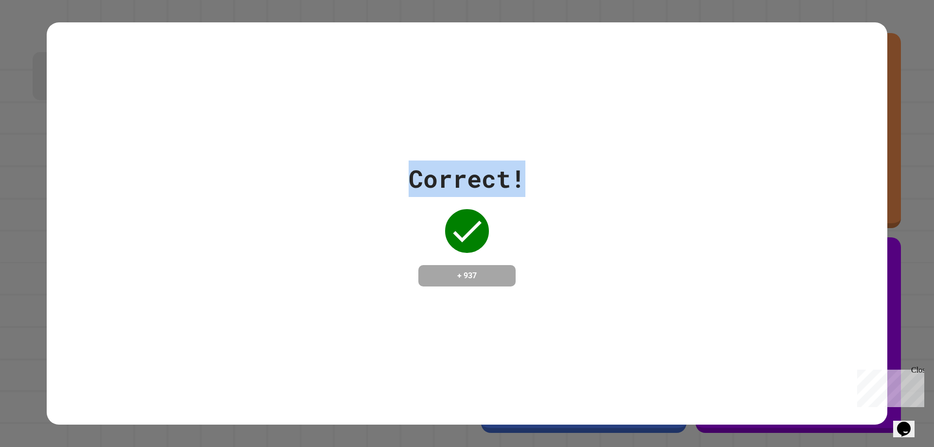
click at [466, 161] on div "Correct!" at bounding box center [467, 179] width 117 height 36
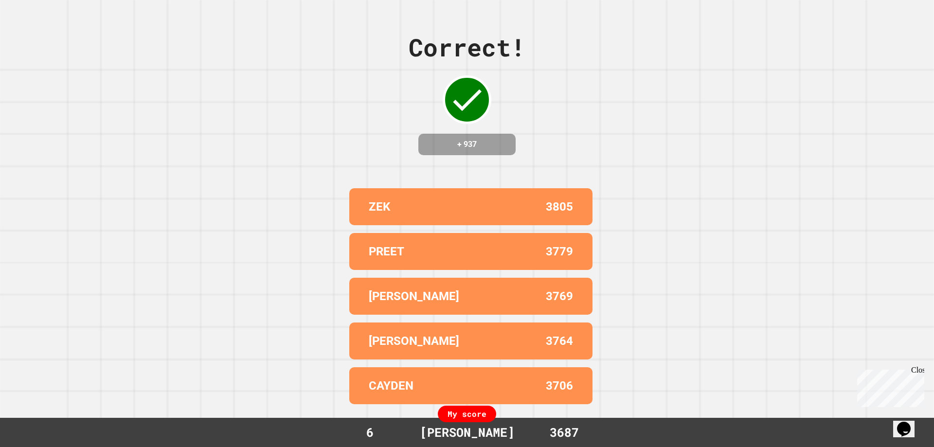
drag, startPoint x: 557, startPoint y: 173, endPoint x: 460, endPoint y: 182, distance: 97.3
click at [466, 171] on div "Correct! + 937 ZEK 3805 PREET 3779 [PERSON_NAME] 3769 [PERSON_NAME] 3764 CAYDEN…" at bounding box center [467, 223] width 934 height 447
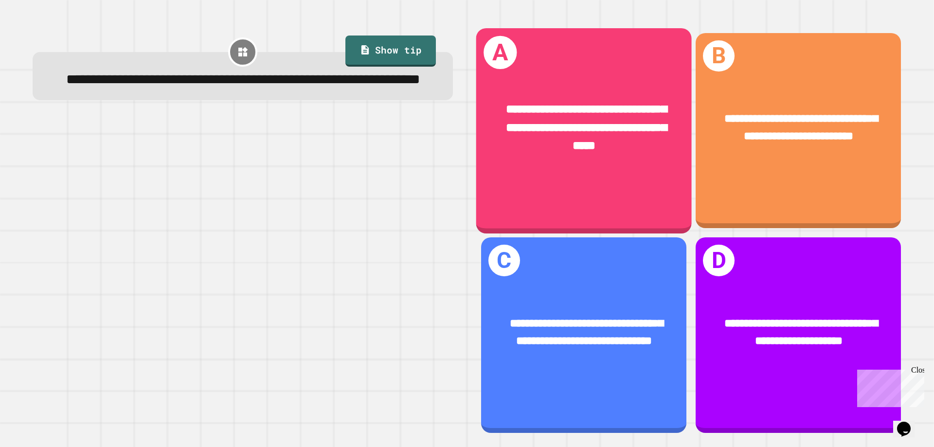
click at [466, 142] on span "**********" at bounding box center [586, 127] width 161 height 48
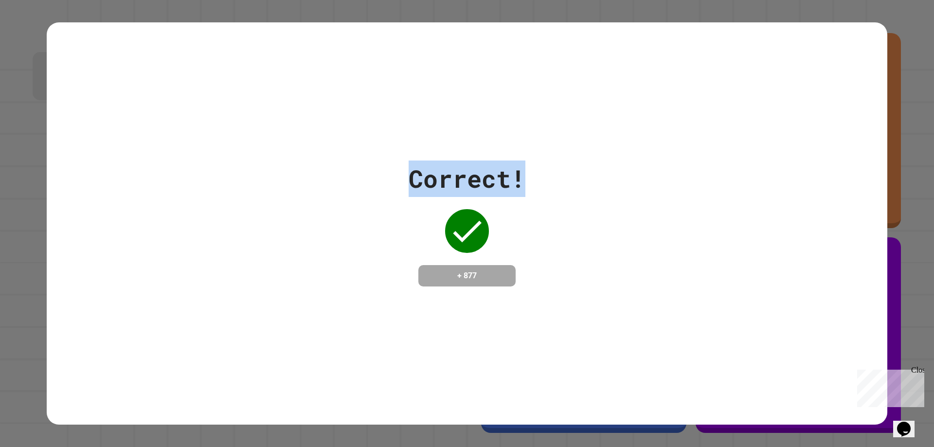
drag, startPoint x: 551, startPoint y: 163, endPoint x: 388, endPoint y: 164, distance: 163.0
click at [388, 164] on div "Correct! + 877" at bounding box center [467, 224] width 841 height 126
click at [466, 164] on div "Correct! + 877" at bounding box center [467, 224] width 841 height 126
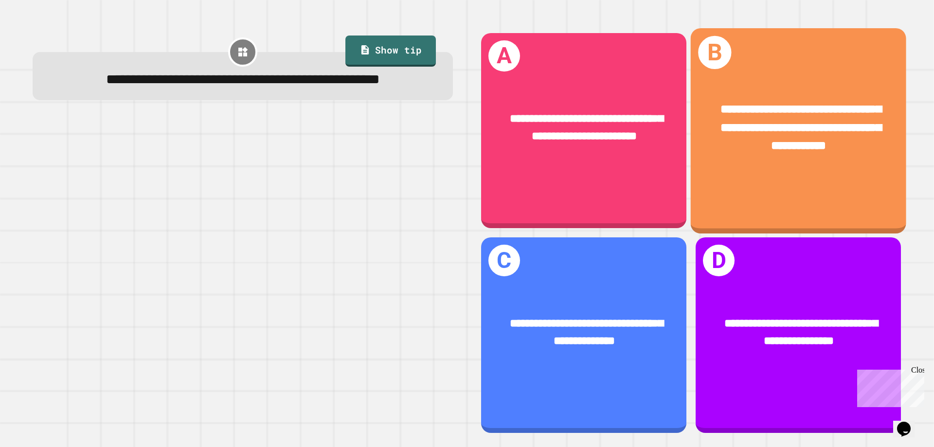
click at [466, 158] on div "**********" at bounding box center [799, 128] width 216 height 102
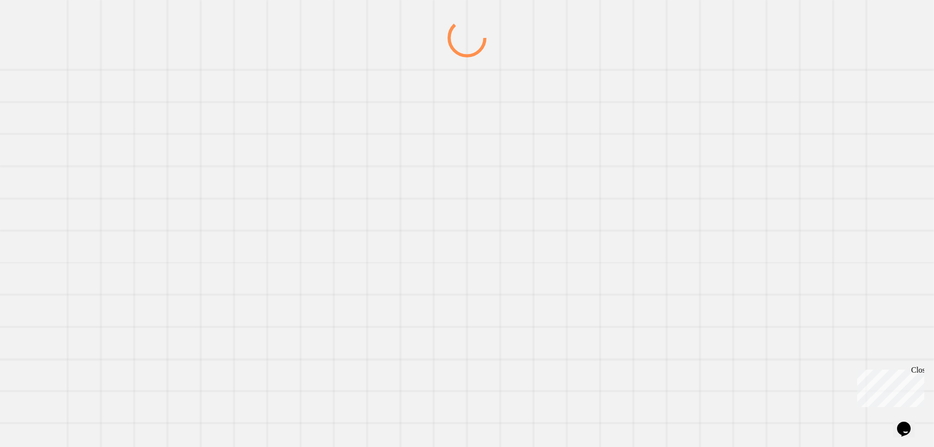
click at [466, 61] on icon at bounding box center [467, 38] width 47 height 47
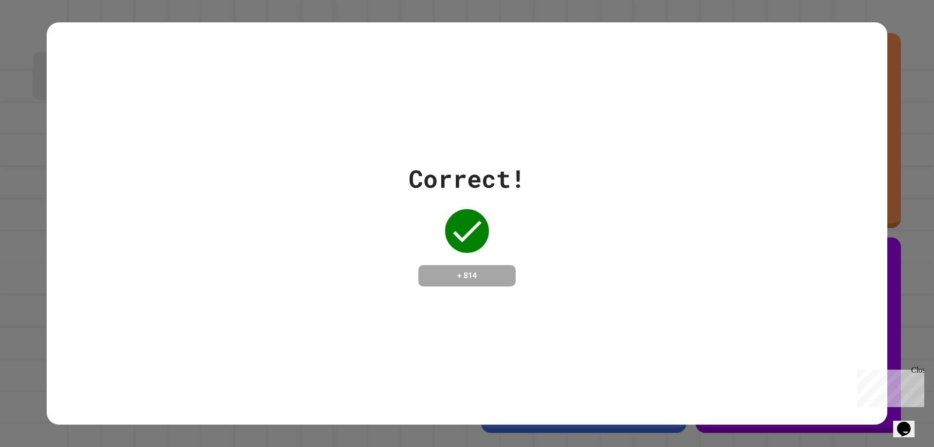
drag, startPoint x: 522, startPoint y: 174, endPoint x: 532, endPoint y: 171, distance: 10.2
click at [466, 173] on div "Correct! + 814" at bounding box center [467, 224] width 841 height 126
drag, startPoint x: 539, startPoint y: 169, endPoint x: 567, endPoint y: 174, distance: 29.1
click at [466, 174] on div "Correct! + 814" at bounding box center [467, 224] width 841 height 126
drag, startPoint x: 570, startPoint y: 174, endPoint x: 522, endPoint y: 165, distance: 49.0
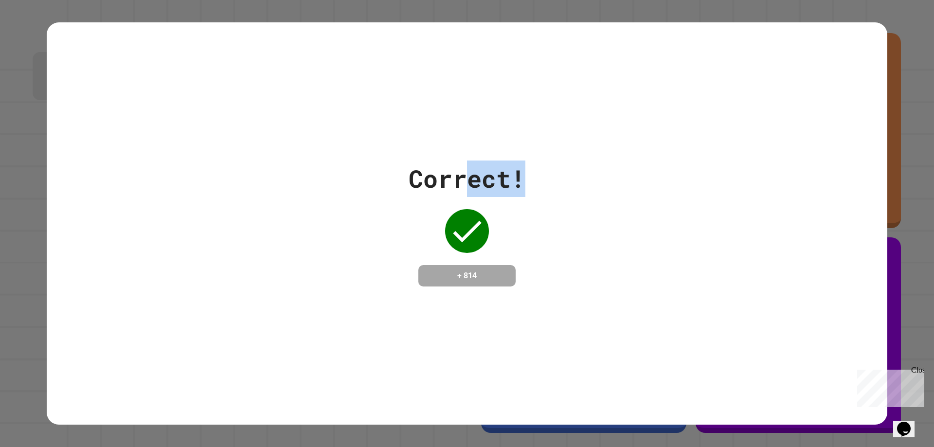
click at [466, 168] on div "Correct! + 814" at bounding box center [467, 224] width 841 height 126
click at [466, 167] on div "Correct! + 814" at bounding box center [467, 224] width 841 height 126
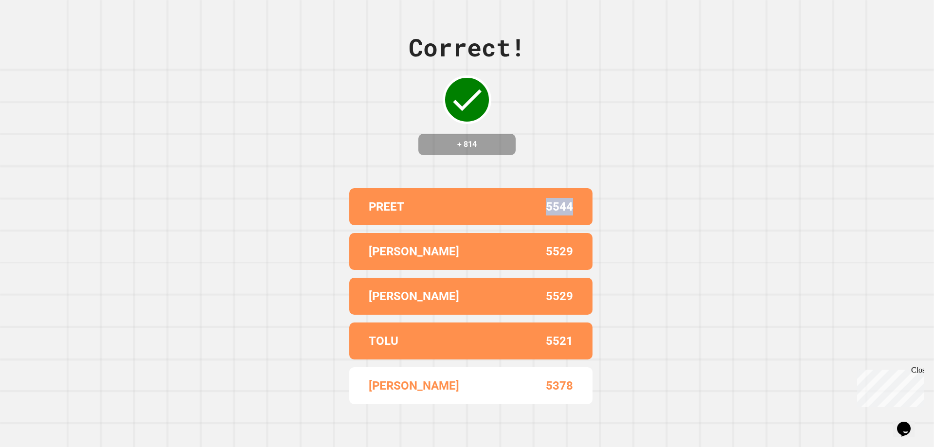
click at [435, 179] on div "Correct! + 814 PREET 5544 [PERSON_NAME] 5529 [PERSON_NAME] 5529 TOLU 5521 [PERS…" at bounding box center [467, 223] width 934 height 447
click at [466, 173] on div "Correct! + 814 PREET 5544 [PERSON_NAME] 5529 [PERSON_NAME] 5529 TOLU 5521 [PERS…" at bounding box center [467, 223] width 934 height 447
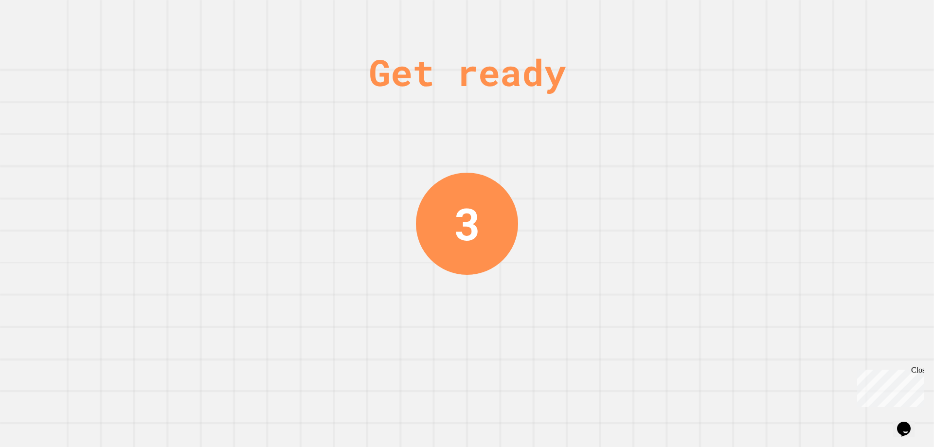
drag, startPoint x: 323, startPoint y: 236, endPoint x: 349, endPoint y: 226, distance: 27.9
click at [326, 231] on div "Get ready 3" at bounding box center [467, 223] width 934 height 447
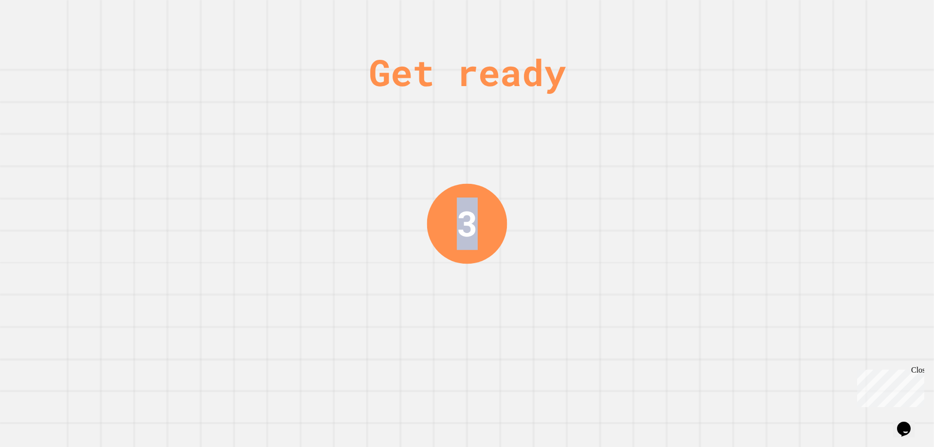
drag, startPoint x: 570, startPoint y: 198, endPoint x: 348, endPoint y: 221, distance: 223.1
click at [336, 222] on div "Get ready 3" at bounding box center [467, 223] width 934 height 447
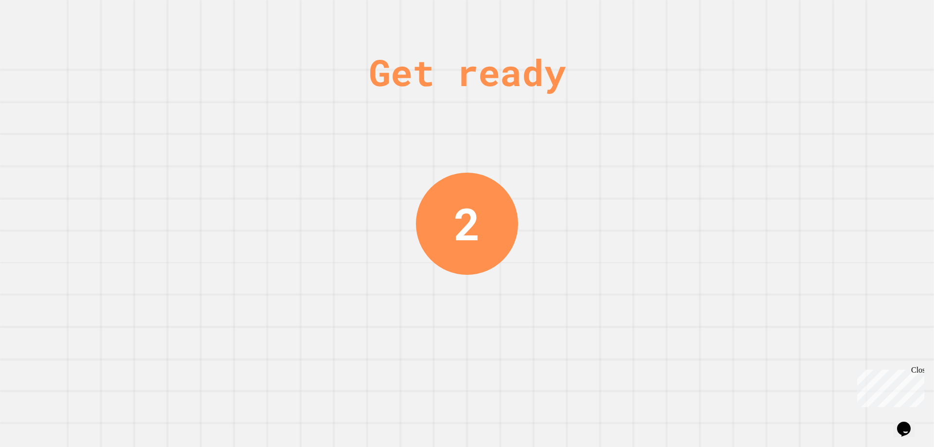
click at [466, 206] on div "Get ready 2" at bounding box center [467, 223] width 934 height 447
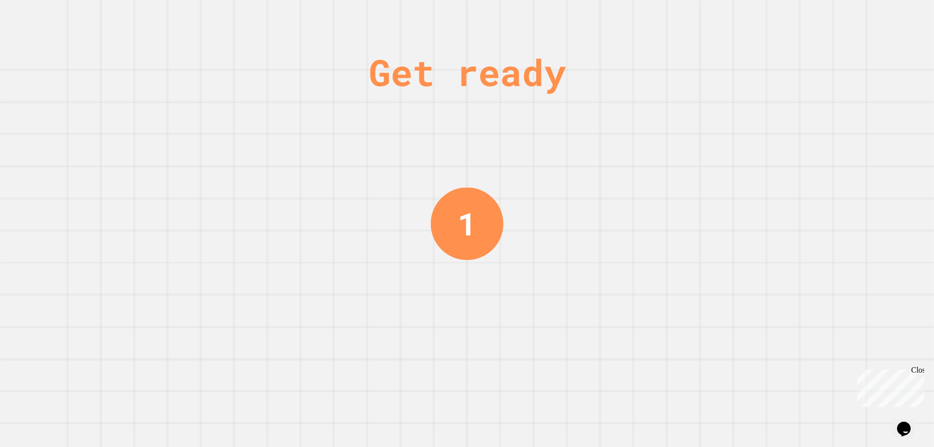
drag, startPoint x: 610, startPoint y: 91, endPoint x: 164, endPoint y: 91, distance: 446.7
click at [164, 91] on div "Get ready 1" at bounding box center [467, 223] width 934 height 447
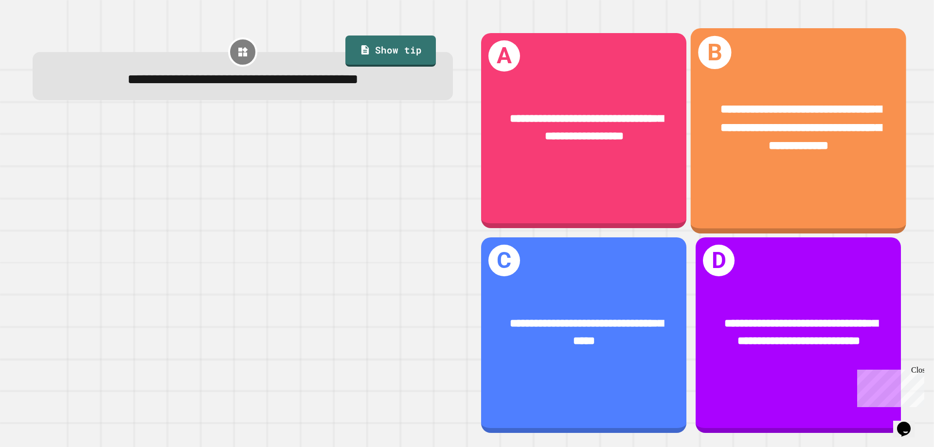
click at [466, 165] on div "**********" at bounding box center [799, 128] width 216 height 102
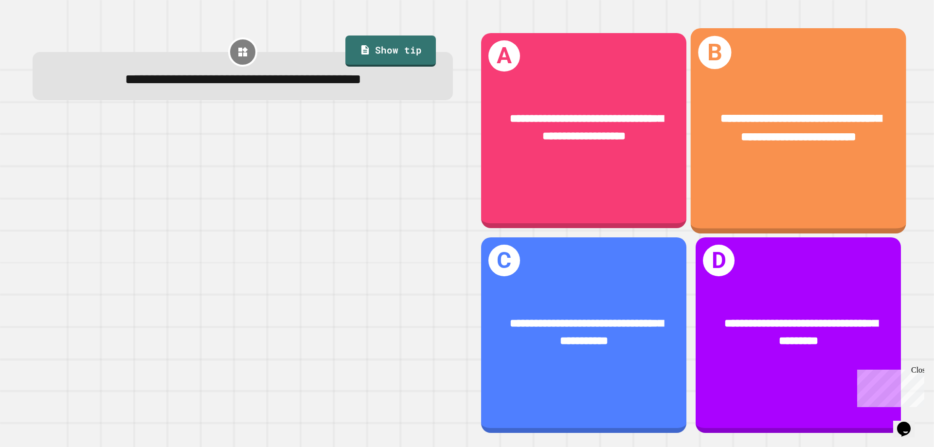
click at [466, 181] on div "**********" at bounding box center [799, 130] width 216 height 205
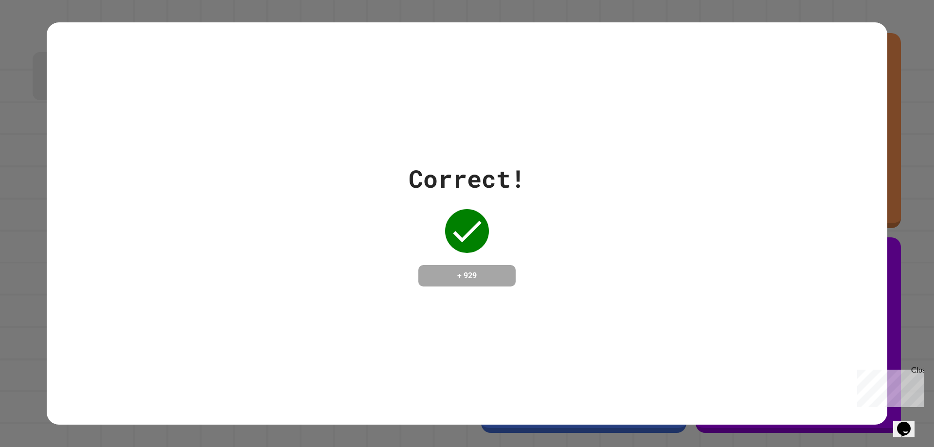
drag, startPoint x: 499, startPoint y: 222, endPoint x: 480, endPoint y: 218, distance: 20.0
click at [466, 218] on div "Correct! + 929" at bounding box center [467, 224] width 117 height 126
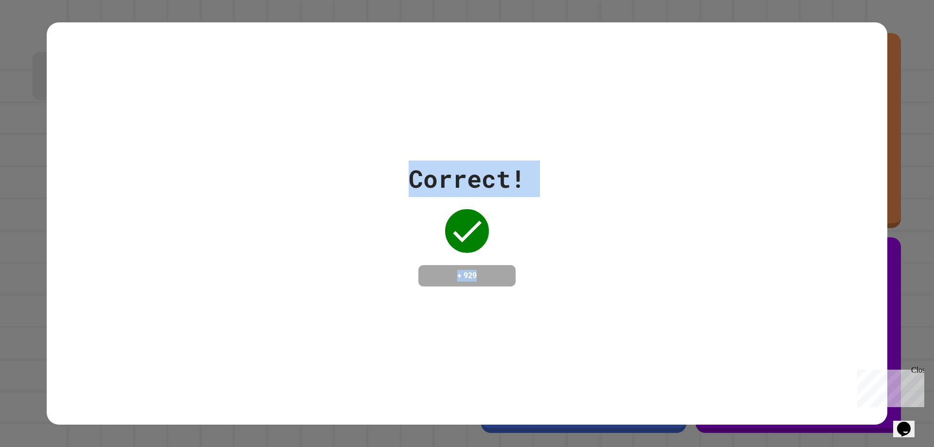
drag, startPoint x: 365, startPoint y: 157, endPoint x: 470, endPoint y: 276, distance: 159.0
click at [466, 281] on div "Correct! + 929" at bounding box center [467, 224] width 841 height 126
click at [419, 242] on div "Correct! + 929" at bounding box center [467, 224] width 117 height 126
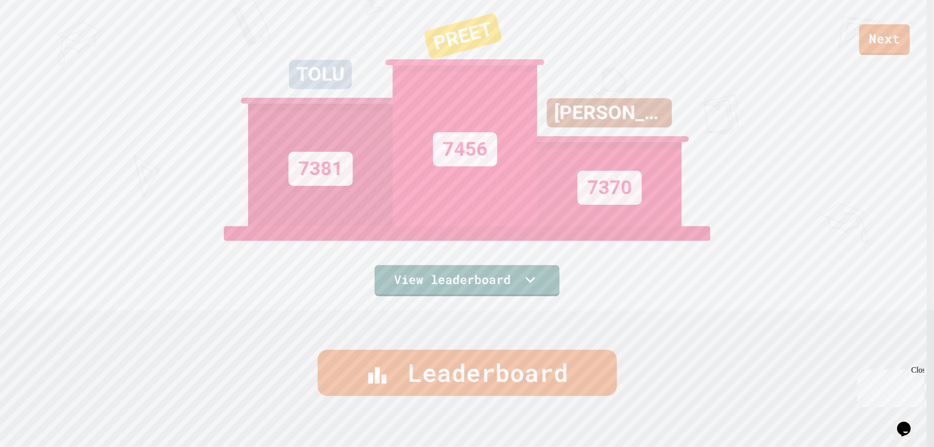
scroll to position [117, 0]
